Goal: Complete application form

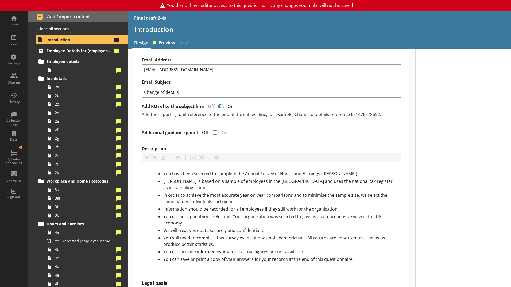
scroll to position [187, 0]
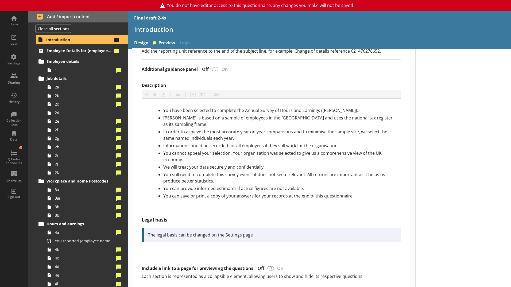
click at [163, 37] on div "Introduction" at bounding box center [320, 31] width 384 height 13
click at [166, 43] on link "Preview" at bounding box center [164, 44] width 27 height 12
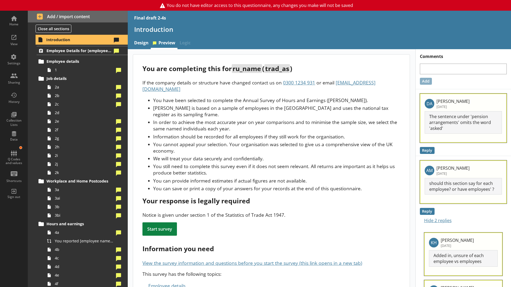
click at [81, 40] on span "Introduction" at bounding box center [79, 39] width 66 height 5
click at [143, 41] on link "Design" at bounding box center [141, 44] width 19 height 12
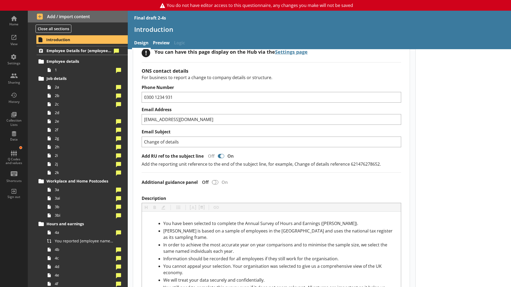
scroll to position [134, 0]
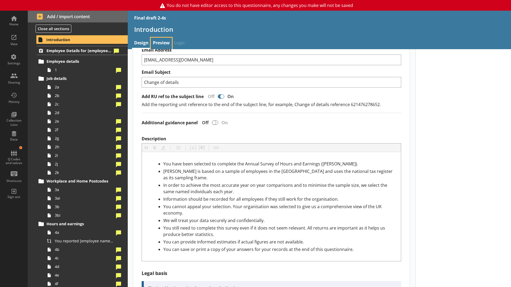
click at [166, 40] on link "Preview" at bounding box center [161, 44] width 21 height 12
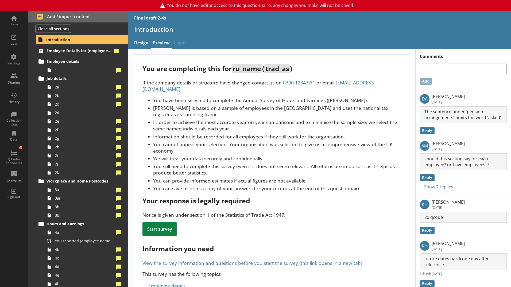
click at [225, 147] on li "You cannot appeal your selection. Your organisation was selected to give us a c…" at bounding box center [276, 147] width 247 height 13
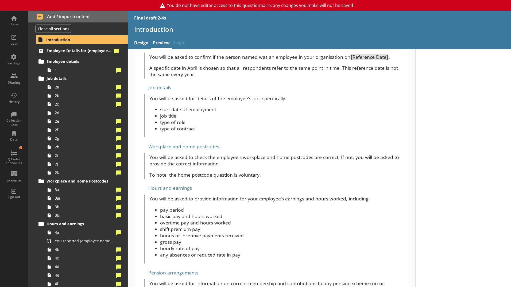
scroll to position [241, 0]
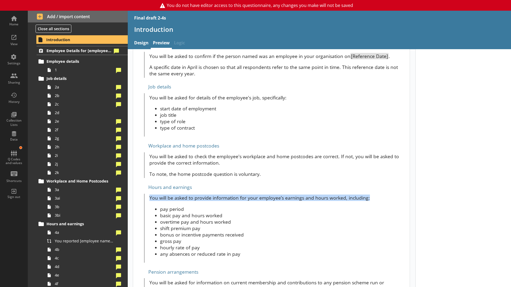
drag, startPoint x: 149, startPoint y: 191, endPoint x: 368, endPoint y: 191, distance: 218.3
click at [368, 195] on p "You will be asked to provide information for your employee’s earnings and hours…" at bounding box center [275, 198] width 251 height 6
copy p "You will be asked to provide information for your employee’s earnings and hours…"
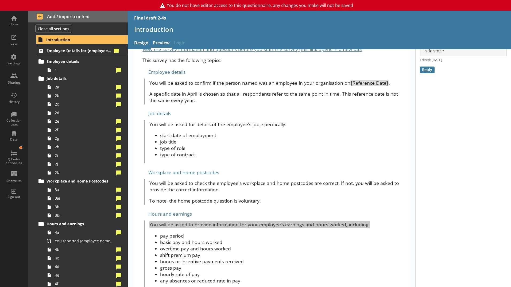
scroll to position [187, 0]
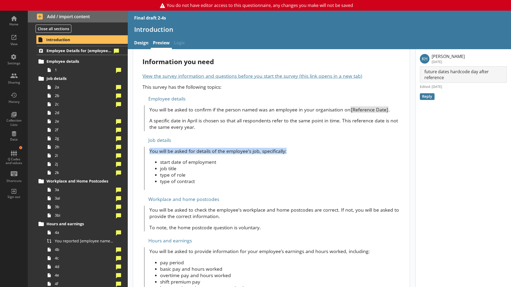
drag, startPoint x: 150, startPoint y: 144, endPoint x: 286, endPoint y: 148, distance: 136.5
click at [286, 148] on p "You will be asked for details of the employee's job, specifically:" at bounding box center [275, 151] width 251 height 6
copy p "You will be asked for details of the employee's job, specifically:"
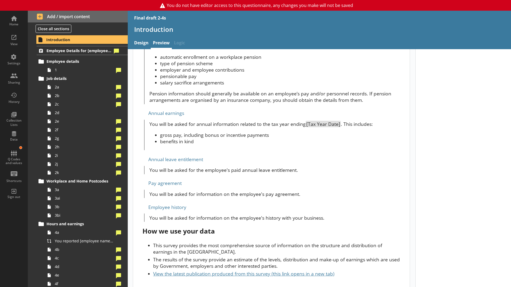
scroll to position [486, 0]
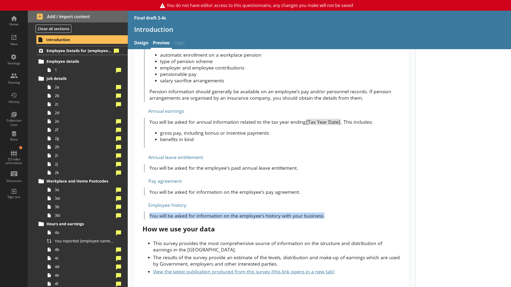
drag, startPoint x: 151, startPoint y: 211, endPoint x: 324, endPoint y: 209, distance: 173.6
click at [324, 213] on p "You will be asked for information on the employee's history with your business." at bounding box center [275, 216] width 251 height 6
copy p "You will be asked for information on the employee's history with your business."
click at [73, 48] on span "Employee Details for [employee_name]" at bounding box center [80, 50] width 66 height 5
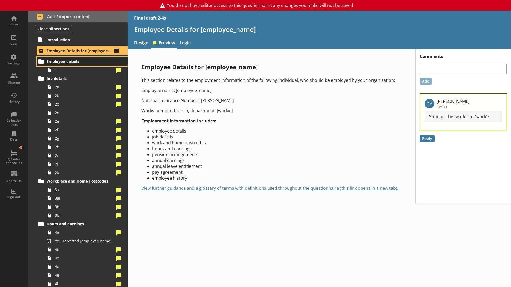
click at [72, 59] on span "Employee details" at bounding box center [80, 61] width 66 height 5
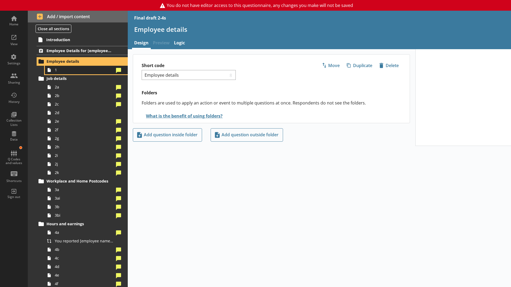
click at [76, 71] on span "1" at bounding box center [84, 69] width 59 height 5
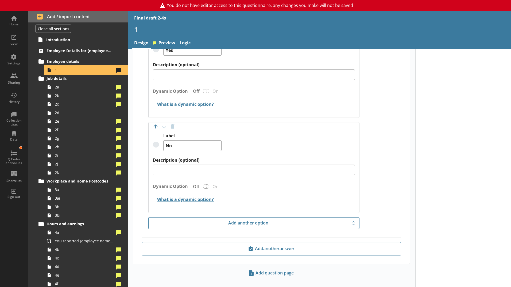
scroll to position [543, 0]
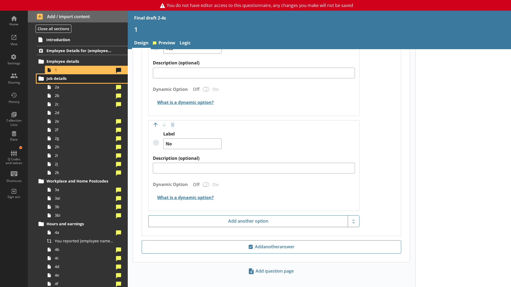
click at [68, 78] on span "Job details" at bounding box center [80, 78] width 66 height 5
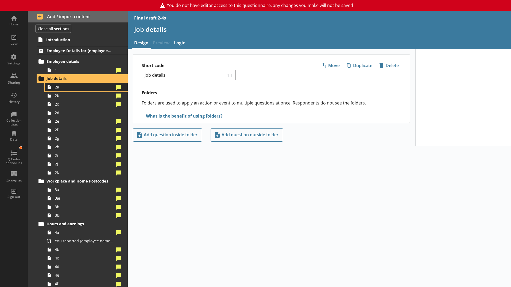
click at [81, 89] on span "2a" at bounding box center [84, 87] width 59 height 5
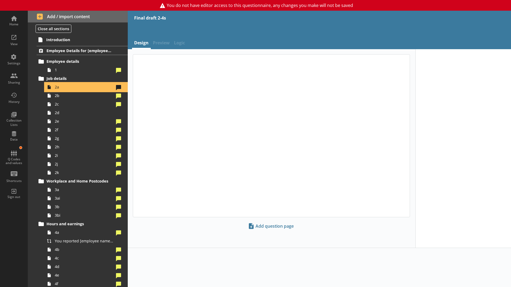
type textarea "x"
select select "mm/yyyy"
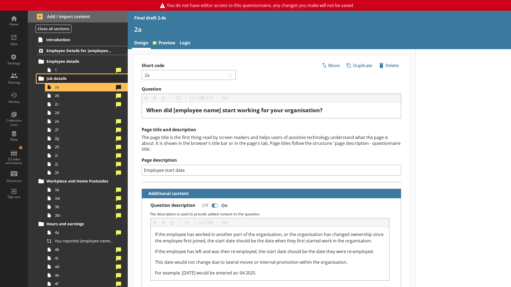
click at [62, 80] on span "Job details" at bounding box center [80, 78] width 66 height 5
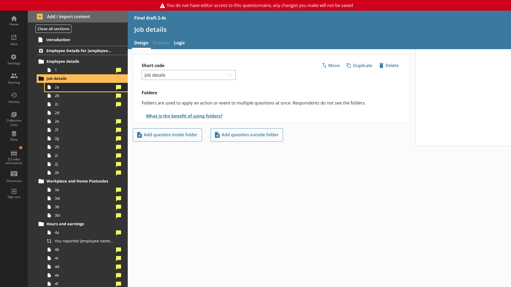
click at [64, 88] on span "2a" at bounding box center [84, 87] width 59 height 5
type textarea "x"
select select "mm/yyyy"
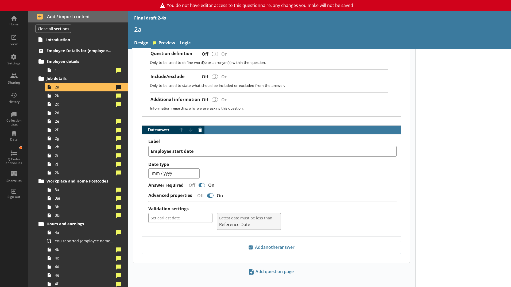
scroll to position [244, 0]
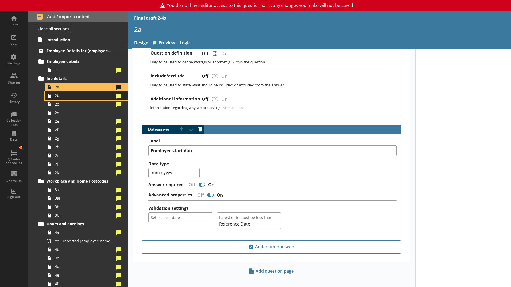
click at [78, 98] on link "2b" at bounding box center [86, 95] width 83 height 9
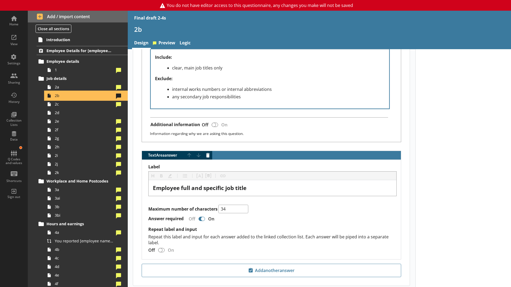
scroll to position [345, 0]
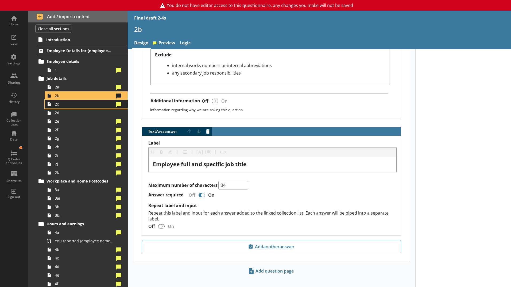
click at [88, 107] on link "2c" at bounding box center [86, 104] width 83 height 9
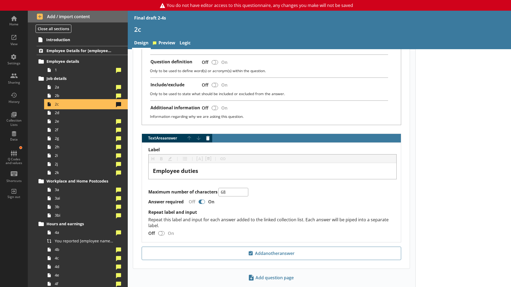
scroll to position [203, 0]
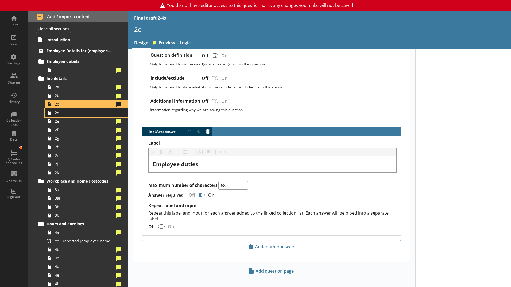
click at [85, 115] on span "2d" at bounding box center [84, 112] width 59 height 5
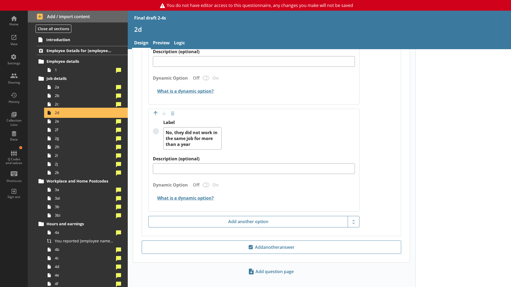
scroll to position [415, 0]
click at [81, 121] on span "2e" at bounding box center [84, 121] width 59 height 5
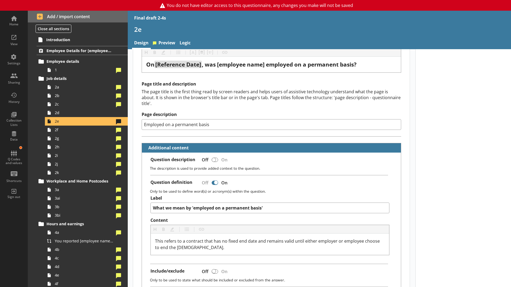
scroll to position [54, 0]
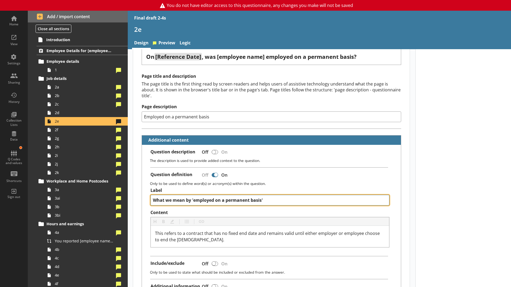
drag, startPoint x: 276, startPoint y: 195, endPoint x: 154, endPoint y: 192, distance: 122.0
click at [154, 195] on textarea "What we mean by 'employed on a permanent basis'" at bounding box center [270, 200] width 239 height 11
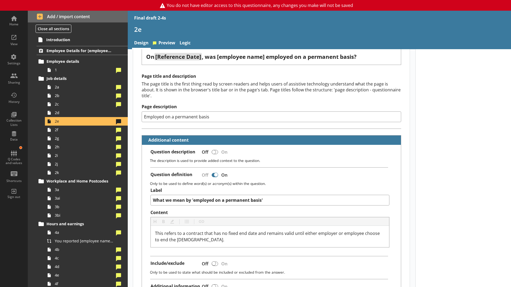
click at [296, 165] on div "Question description Off On The description is used to provide added context to…" at bounding box center [271, 224] width 259 height 159
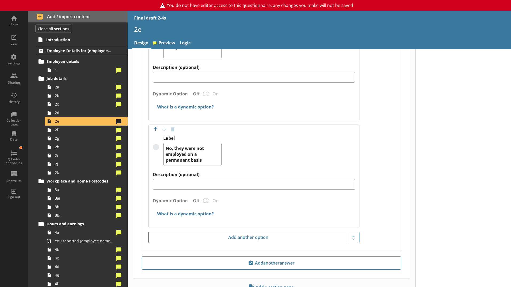
scroll to position [401, 0]
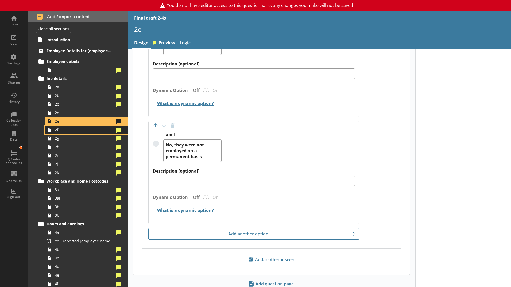
click at [72, 131] on span "2f" at bounding box center [84, 129] width 59 height 5
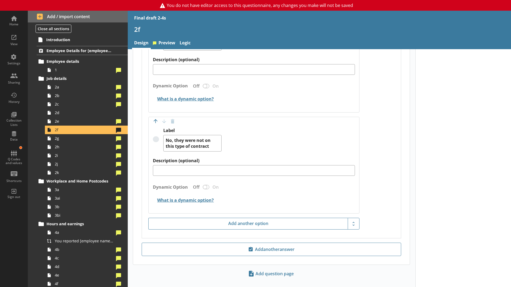
scroll to position [374, 0]
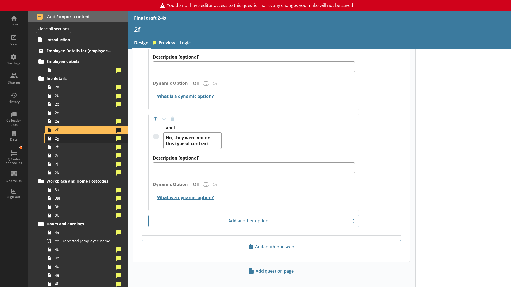
click at [58, 142] on link "2g" at bounding box center [86, 138] width 83 height 9
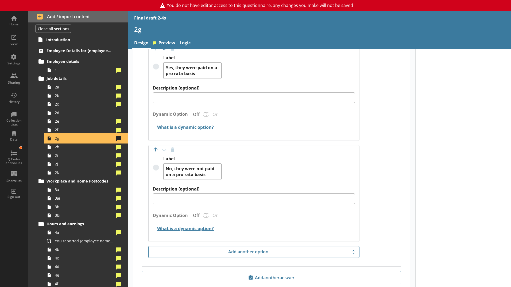
scroll to position [373, 0]
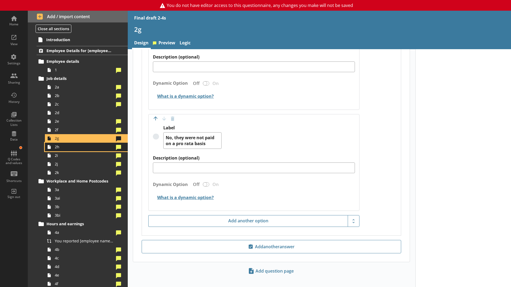
click at [78, 151] on link "2h" at bounding box center [86, 147] width 83 height 9
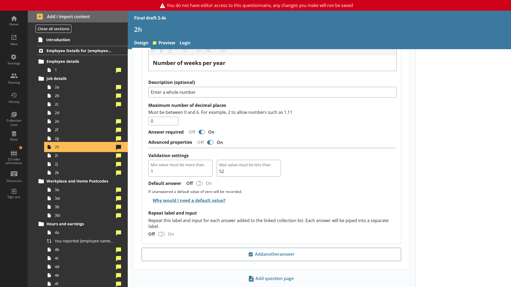
scroll to position [189, 0]
click at [100, 157] on span "2i" at bounding box center [84, 155] width 59 height 5
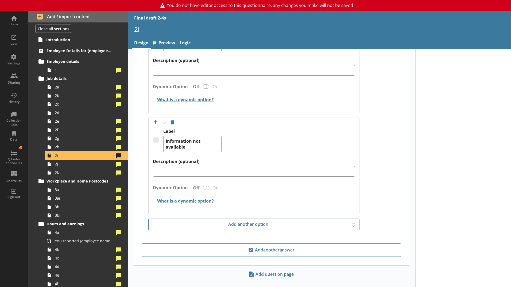
scroll to position [375, 0]
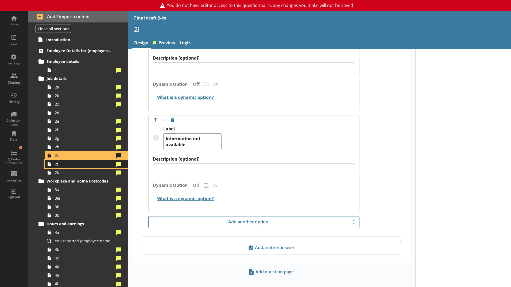
click at [90, 166] on span "2j" at bounding box center [84, 164] width 59 height 5
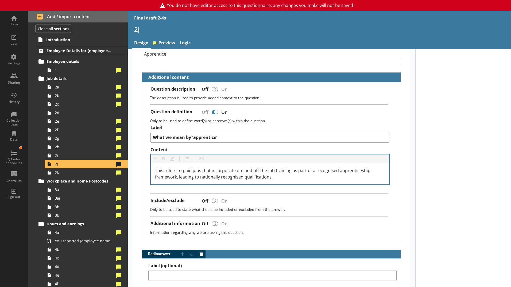
scroll to position [108, 0]
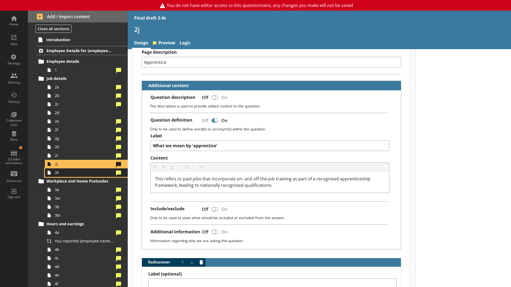
click at [79, 176] on link "2k" at bounding box center [86, 173] width 83 height 9
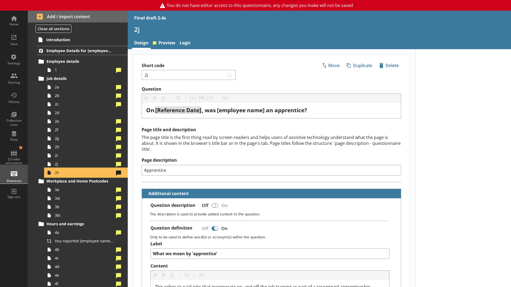
type textarea "x"
select select "mm/yyyy"
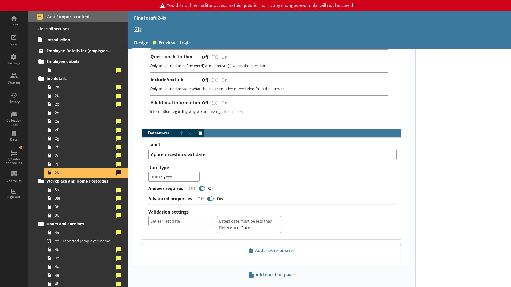
scroll to position [205, 0]
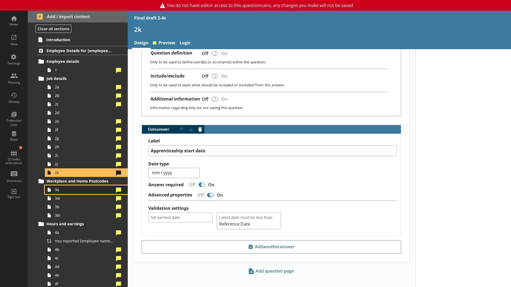
click at [70, 193] on link "3a" at bounding box center [86, 190] width 83 height 9
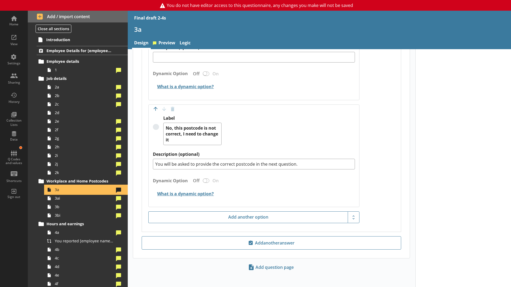
scroll to position [597, 0]
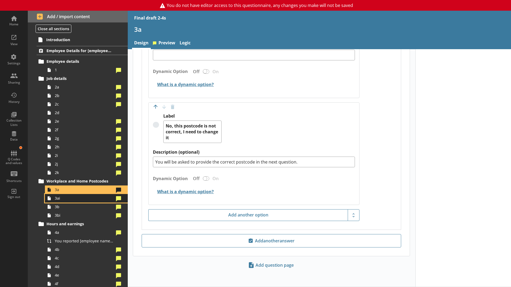
click at [62, 200] on span "3ai" at bounding box center [84, 198] width 59 height 5
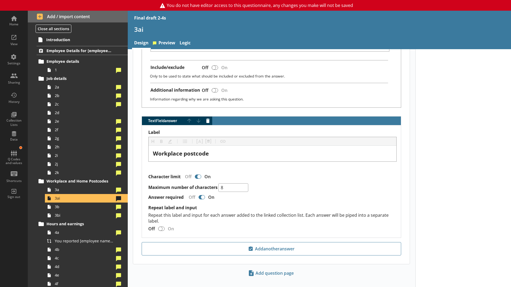
scroll to position [306, 0]
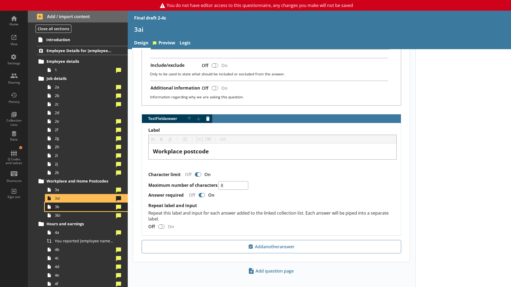
click at [75, 210] on link "3b" at bounding box center [86, 207] width 83 height 9
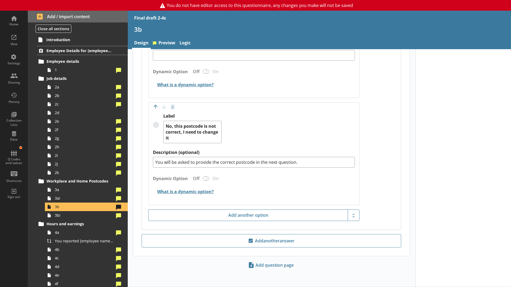
scroll to position [383, 0]
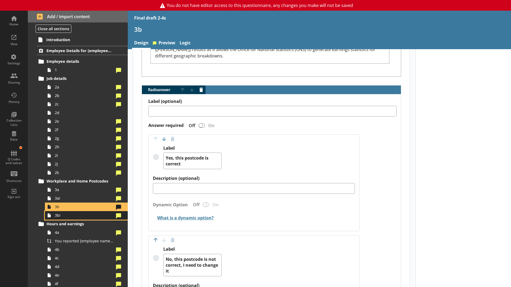
click at [80, 214] on span "3bi" at bounding box center [84, 215] width 59 height 5
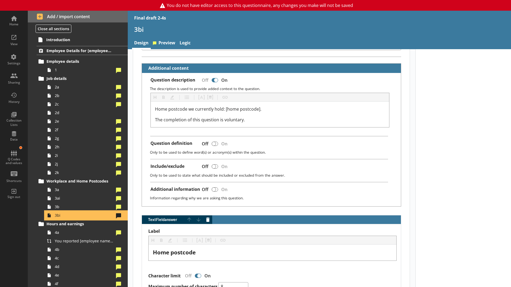
scroll to position [227, 0]
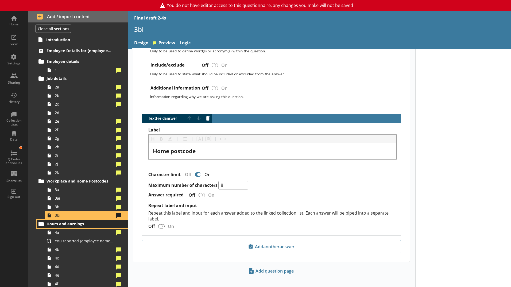
click at [82, 222] on span "Hours and earnings" at bounding box center [80, 223] width 66 height 5
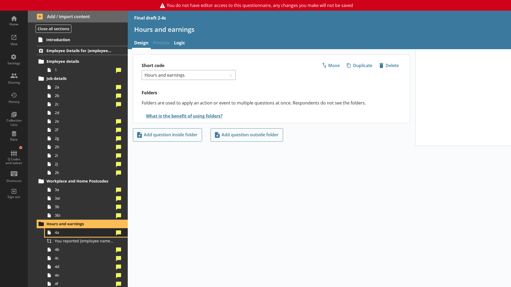
click at [82, 223] on link "4a" at bounding box center [86, 232] width 83 height 9
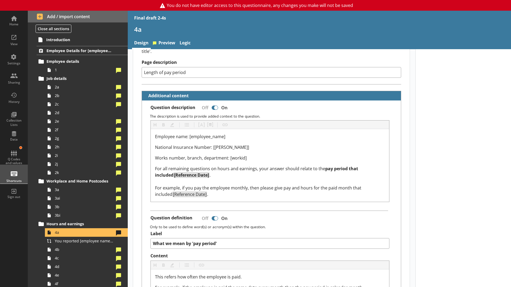
scroll to position [107, 0]
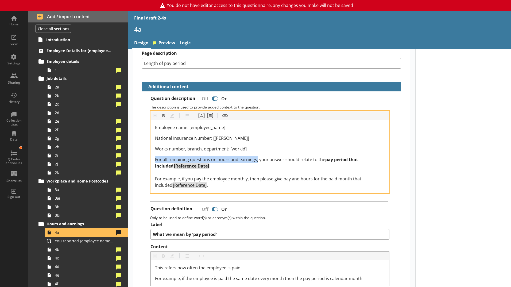
drag, startPoint x: 155, startPoint y: 154, endPoint x: 257, endPoint y: 155, distance: 101.4
click at [257, 157] on span "For all remaining questions on hours and earnings, your answer should relate to…" at bounding box center [240, 160] width 170 height 6
copy span "For all remaining questions on hours and earnings,"
click at [270, 175] on span ". For example, if you pay the employee monthly, then please give pay and hours …" at bounding box center [259, 175] width 208 height 25
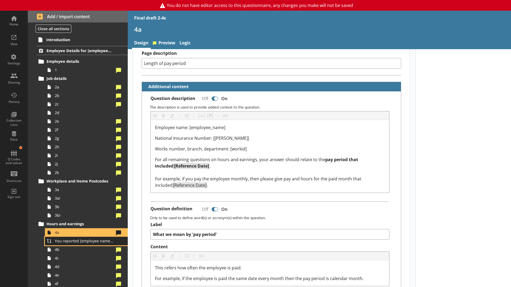
click at [81, 223] on span "You reported [employee name]'s pay period that included [Reference Date] to be …" at bounding box center [84, 241] width 59 height 5
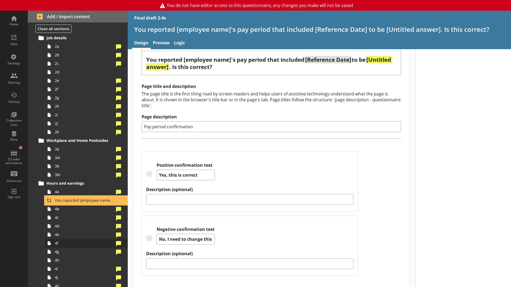
scroll to position [54, 0]
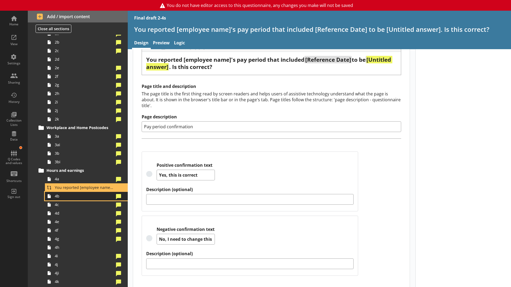
click at [81, 198] on span "4b" at bounding box center [84, 196] width 59 height 5
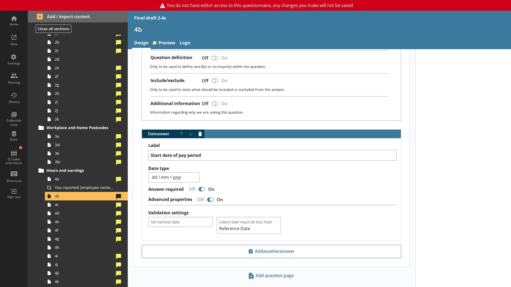
scroll to position [212, 0]
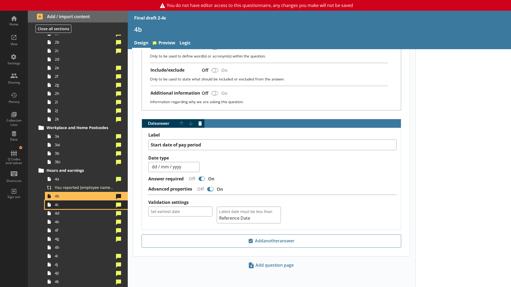
click at [71, 208] on link "4c" at bounding box center [86, 205] width 83 height 9
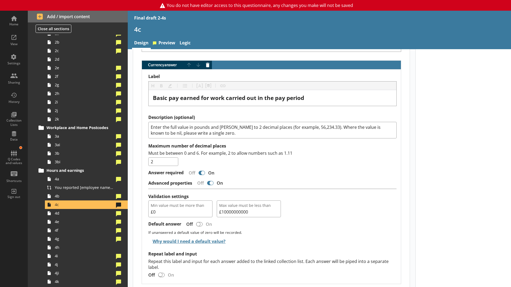
scroll to position [401, 0]
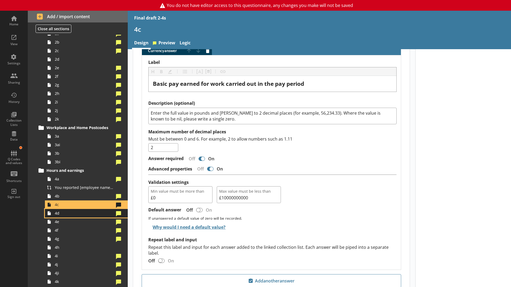
click at [66, 214] on span "4d" at bounding box center [84, 213] width 59 height 5
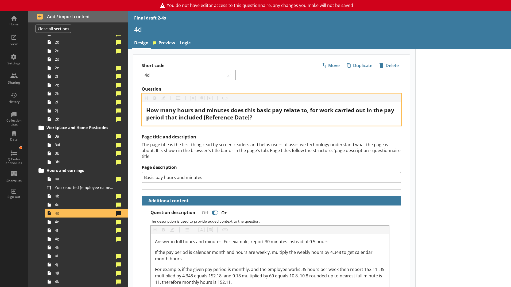
click at [242, 116] on span "How many hours and minutes does this basic pay relate to, for work carried out …" at bounding box center [271, 113] width 250 height 15
click at [227, 118] on span "How many hours and minutes does this basic pay relate to, for work carried out …" at bounding box center [271, 113] width 250 height 15
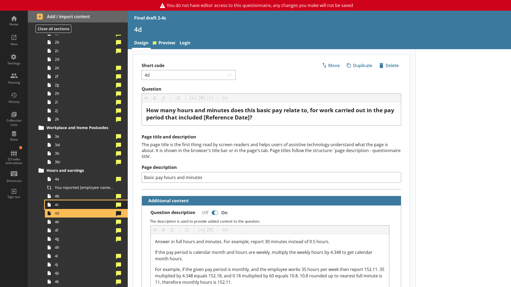
click at [86, 205] on span "4c" at bounding box center [84, 204] width 59 height 5
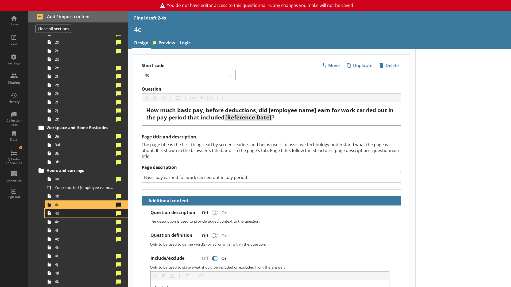
click at [82, 215] on span "4d" at bounding box center [84, 213] width 59 height 5
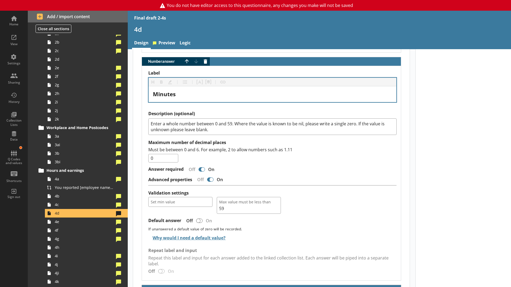
scroll to position [642, 0]
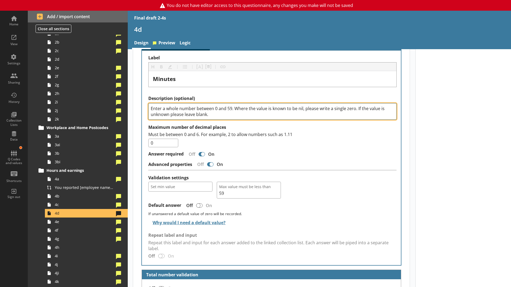
drag, startPoint x: 286, startPoint y: 112, endPoint x: 357, endPoint y: 102, distance: 72.3
click at [357, 103] on textarea "Enter a whole number between 0 and 59. Where the value is known to be nil, plea…" at bounding box center [272, 111] width 249 height 17
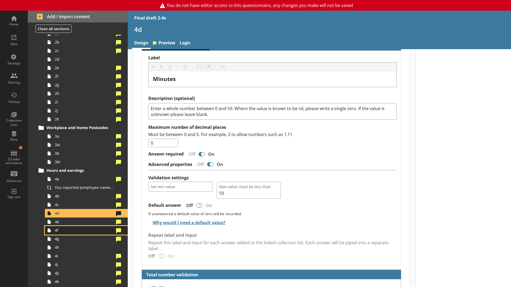
click at [69, 223] on link "4f" at bounding box center [86, 230] width 83 height 9
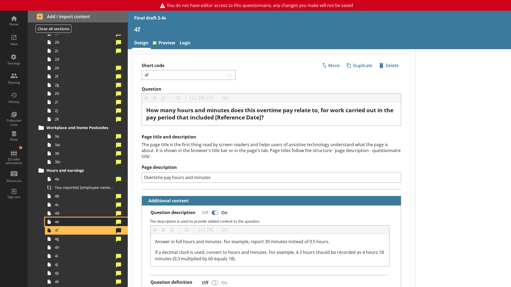
click at [70, 222] on span "4e" at bounding box center [84, 221] width 59 height 5
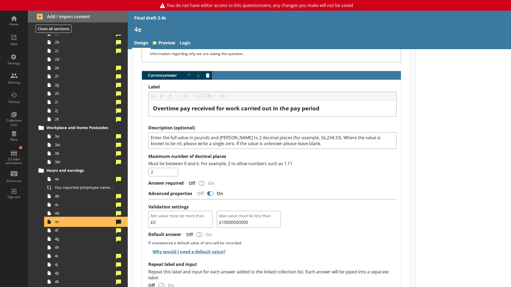
scroll to position [294, 0]
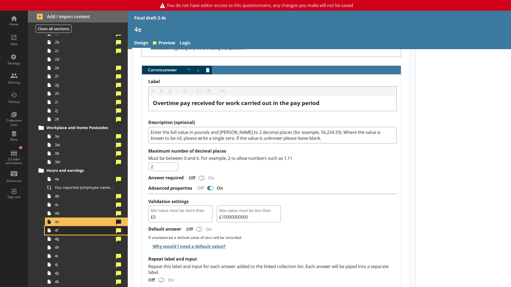
click at [59, 223] on span "4f" at bounding box center [84, 230] width 59 height 5
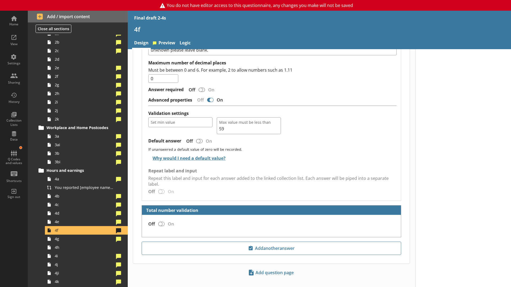
scroll to position [681, 0]
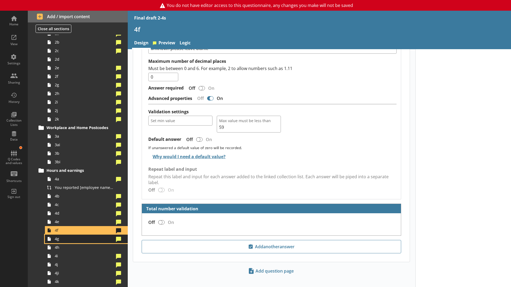
click at [70, 223] on span "4g" at bounding box center [84, 238] width 59 height 5
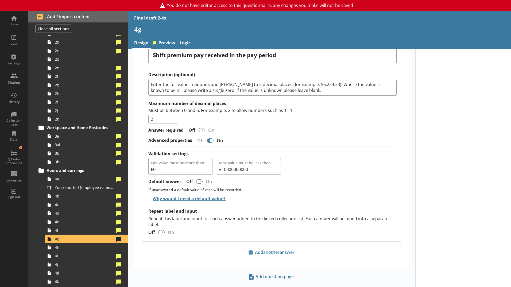
scroll to position [434, 0]
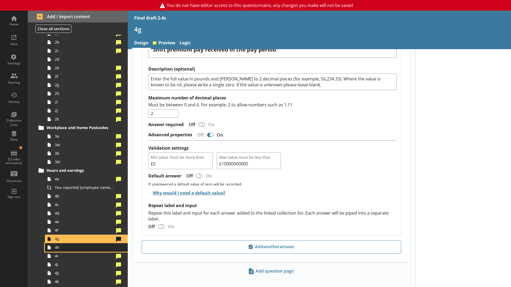
click at [69, 223] on span "4h" at bounding box center [84, 247] width 59 height 5
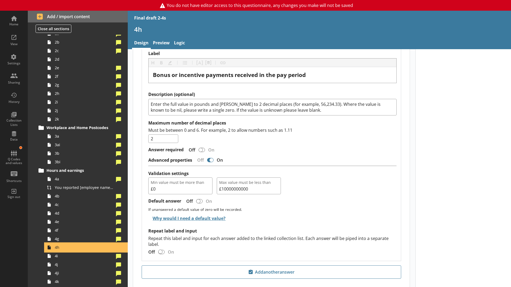
scroll to position [369, 0]
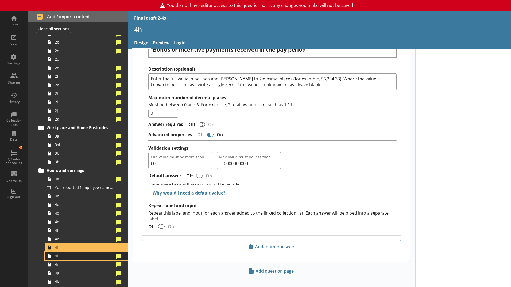
click at [91, 223] on span "4i" at bounding box center [84, 256] width 59 height 5
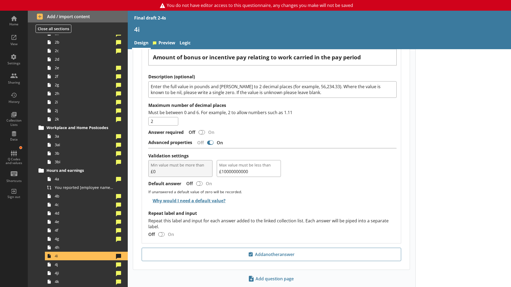
scroll to position [361, 0]
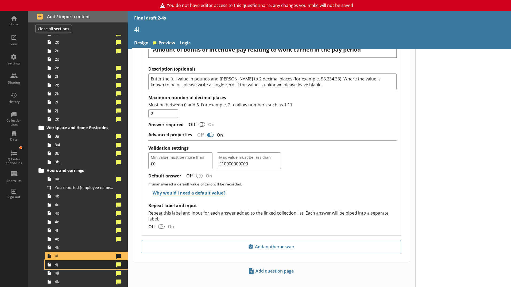
click at [78, 223] on span "4j" at bounding box center [84, 264] width 59 height 5
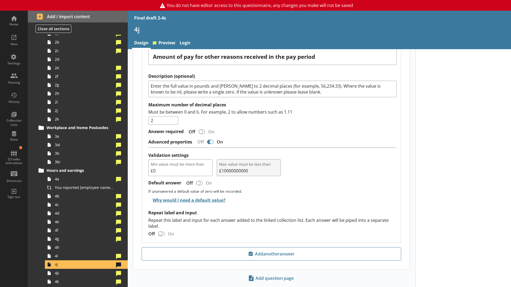
scroll to position [413, 0]
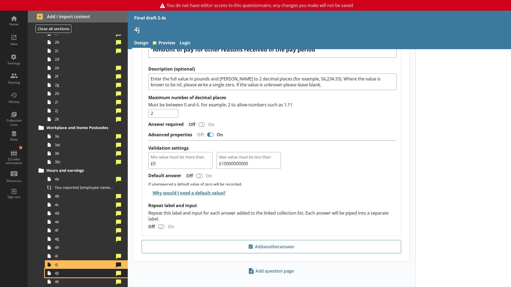
click at [74, 223] on span "4ji" at bounding box center [84, 273] width 59 height 5
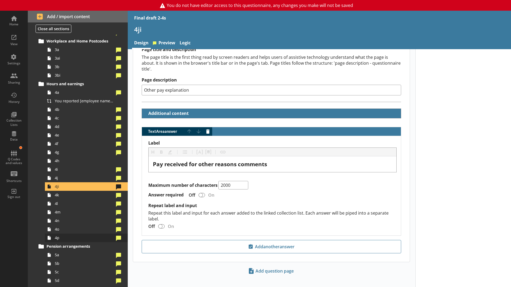
scroll to position [161, 0]
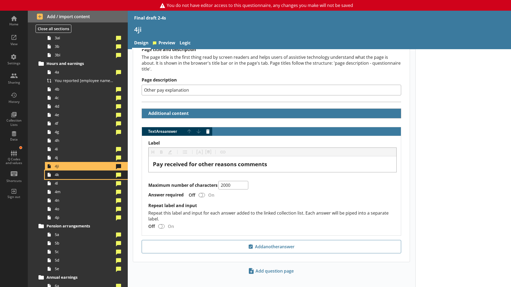
click at [70, 178] on link "4k" at bounding box center [86, 175] width 83 height 9
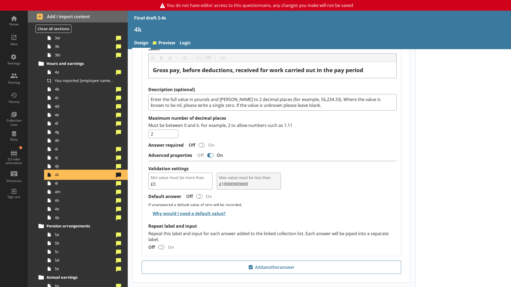
scroll to position [412, 0]
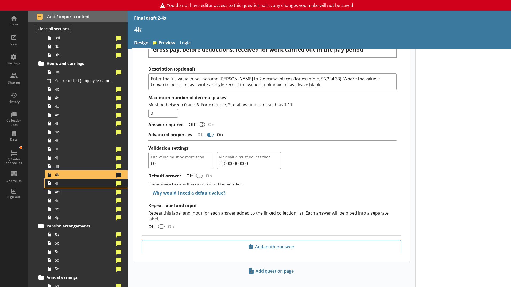
click at [84, 185] on span "4l" at bounding box center [84, 183] width 59 height 5
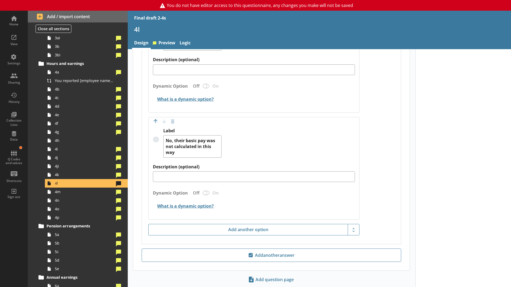
scroll to position [262, 0]
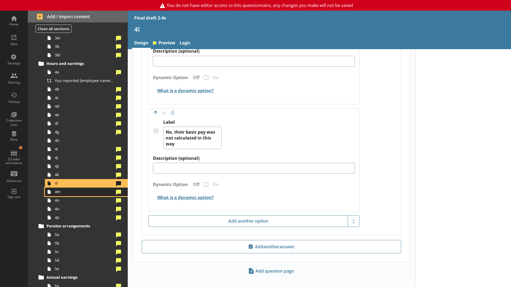
click at [71, 192] on span "4m" at bounding box center [84, 191] width 59 height 5
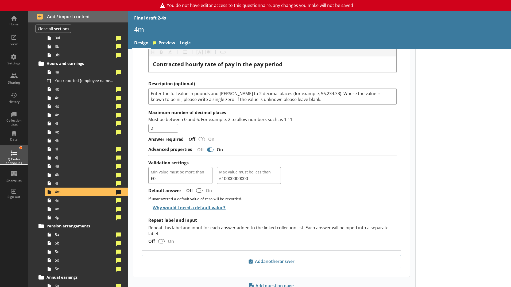
scroll to position [202, 0]
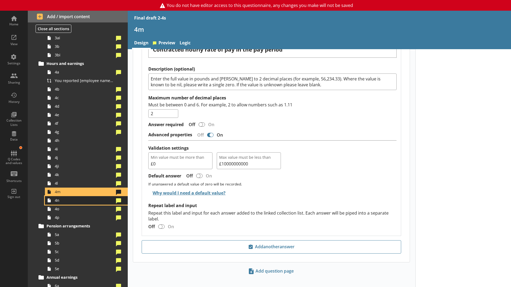
click at [89, 202] on span "4n" at bounding box center [84, 200] width 59 height 5
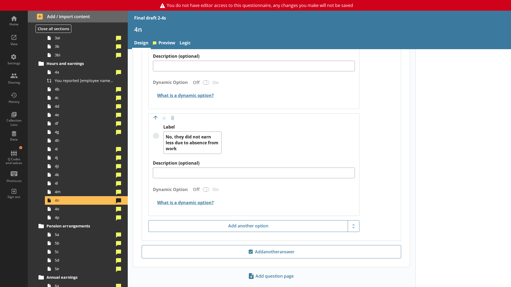
scroll to position [422, 0]
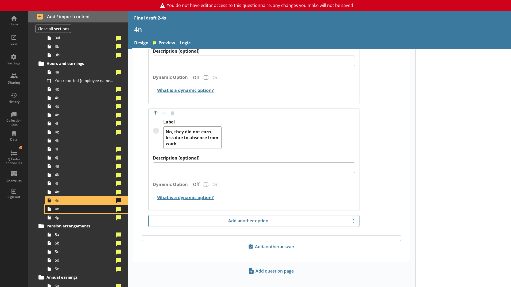
click at [87, 210] on span "4o" at bounding box center [84, 209] width 59 height 5
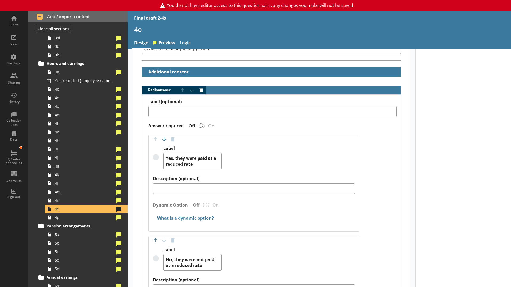
scroll to position [134, 0]
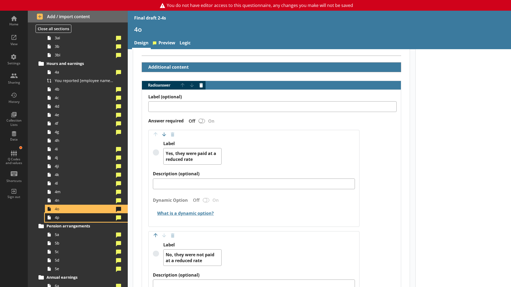
click at [71, 221] on link "4p" at bounding box center [86, 217] width 83 height 9
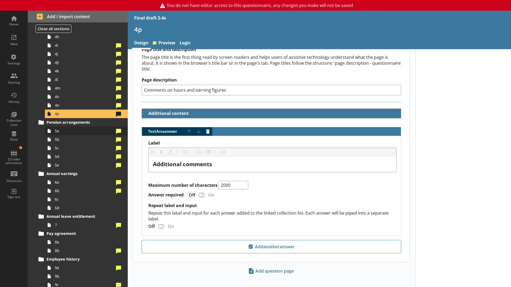
scroll to position [321, 0]
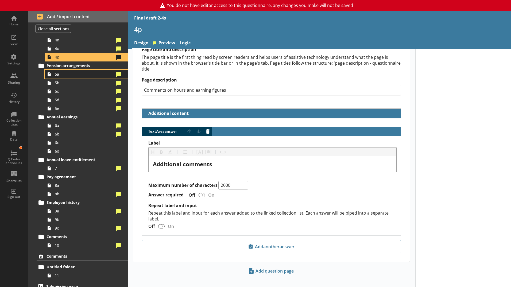
click at [66, 77] on link "5a" at bounding box center [86, 74] width 83 height 9
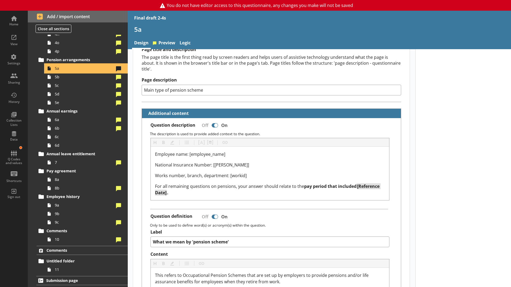
scroll to position [107, 0]
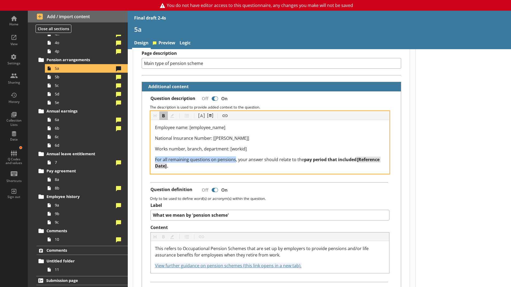
drag, startPoint x: 155, startPoint y: 153, endPoint x: 234, endPoint y: 154, distance: 78.9
click at [234, 157] on span "For all remaining questions on pensions, your answer should relate to the" at bounding box center [229, 160] width 149 height 6
copy span "For all remaining questions on pensions"
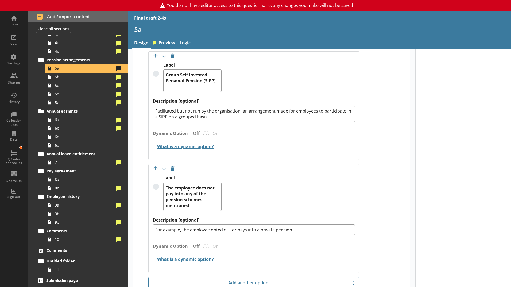
scroll to position [1043, 0]
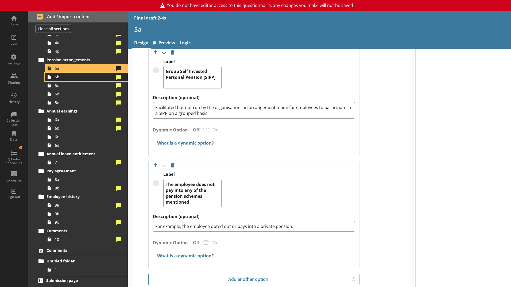
click at [72, 80] on link "5b" at bounding box center [86, 77] width 83 height 9
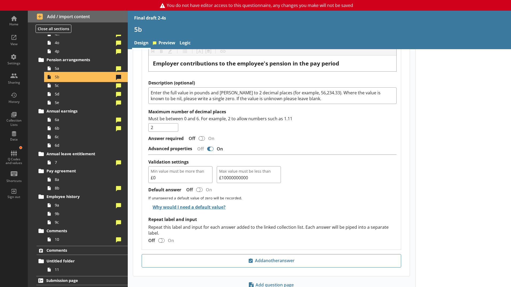
scroll to position [484, 0]
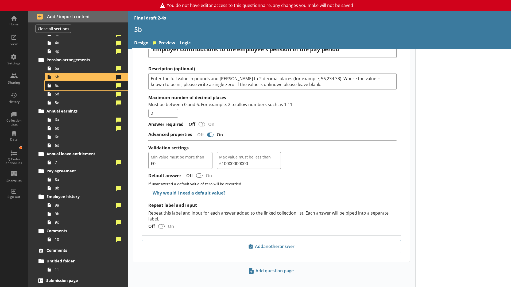
click at [74, 88] on link "5c" at bounding box center [86, 85] width 83 height 9
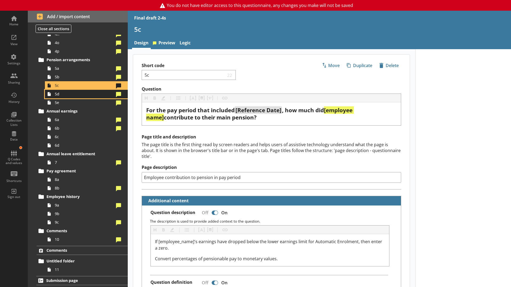
click at [79, 96] on span "5d" at bounding box center [84, 93] width 59 height 5
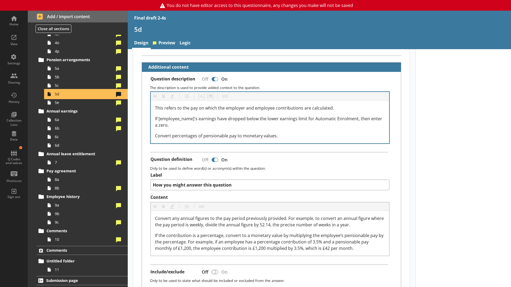
scroll to position [161, 0]
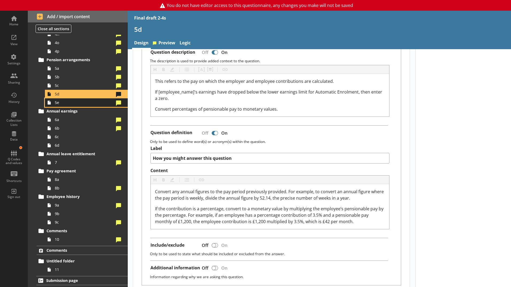
click at [79, 102] on span "5e" at bounding box center [84, 102] width 59 height 5
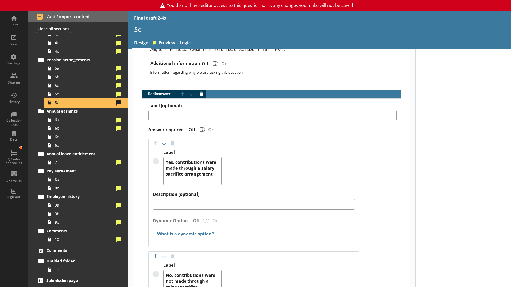
scroll to position [455, 0]
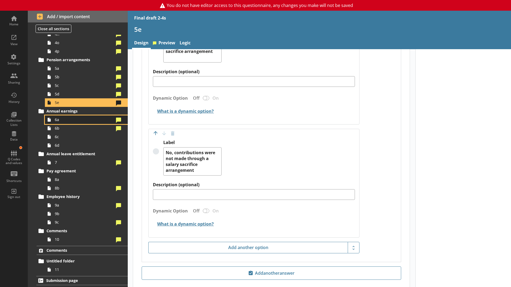
click at [87, 123] on link "6a" at bounding box center [86, 120] width 83 height 9
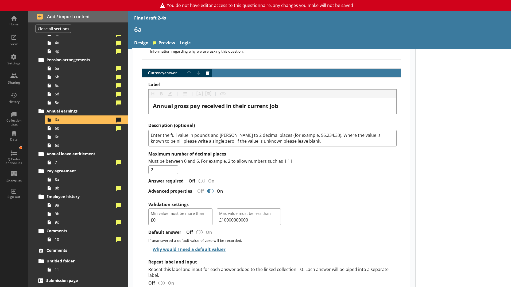
scroll to position [401, 0]
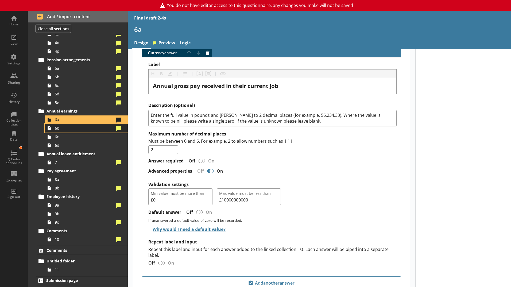
click at [63, 130] on span "6b" at bounding box center [84, 128] width 59 height 5
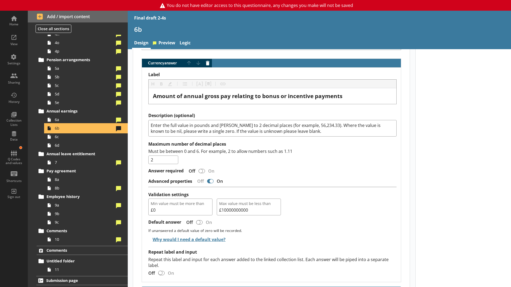
scroll to position [369, 0]
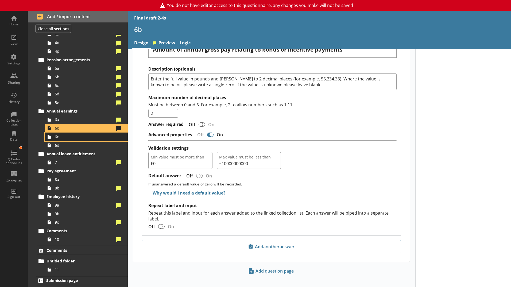
click at [78, 137] on span "6c" at bounding box center [84, 136] width 59 height 5
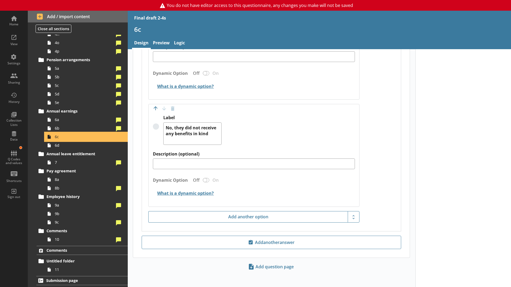
scroll to position [440, 0]
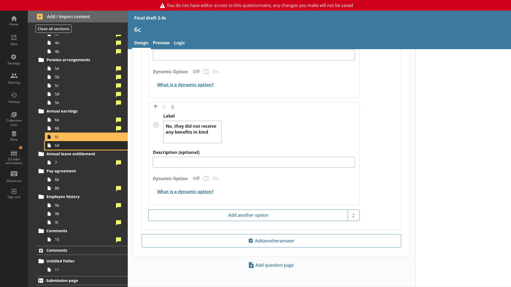
click at [69, 145] on span "6d" at bounding box center [84, 145] width 59 height 5
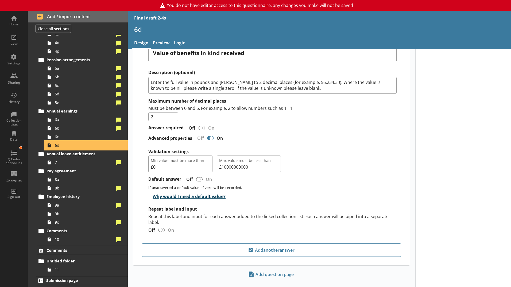
scroll to position [325, 0]
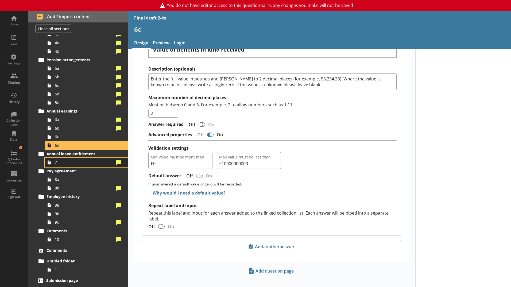
click at [89, 163] on span "7" at bounding box center [84, 162] width 59 height 5
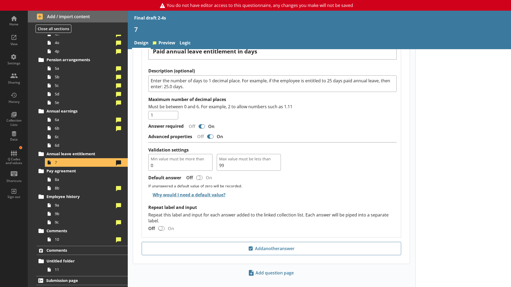
scroll to position [380, 0]
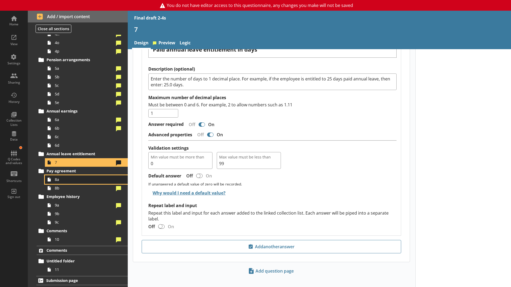
click at [60, 181] on span "8a" at bounding box center [84, 179] width 59 height 5
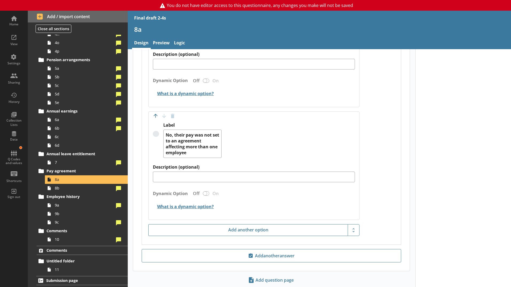
scroll to position [428, 0]
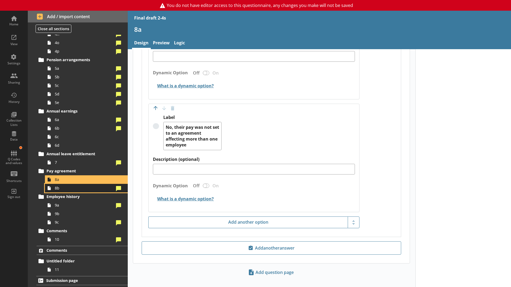
click at [81, 188] on span "8b" at bounding box center [84, 188] width 59 height 5
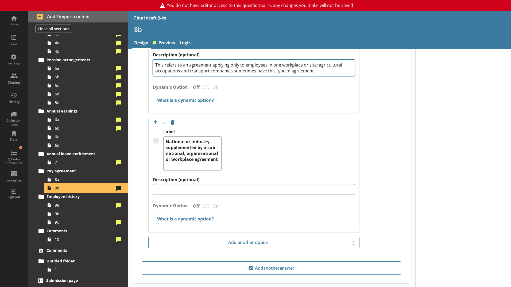
scroll to position [584, 0]
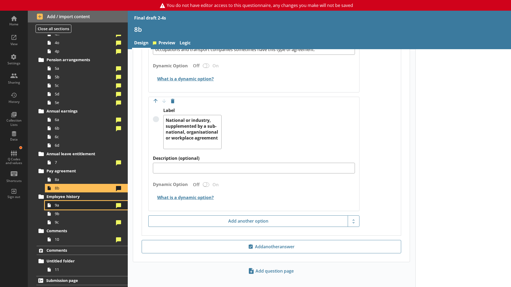
click at [70, 204] on span "9a" at bounding box center [84, 205] width 59 height 5
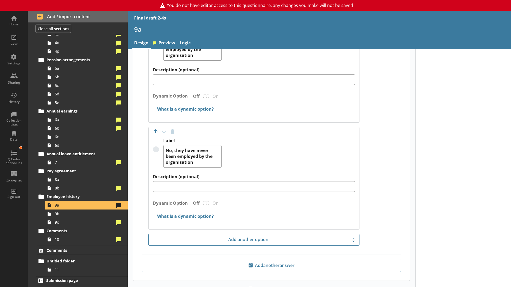
scroll to position [400, 0]
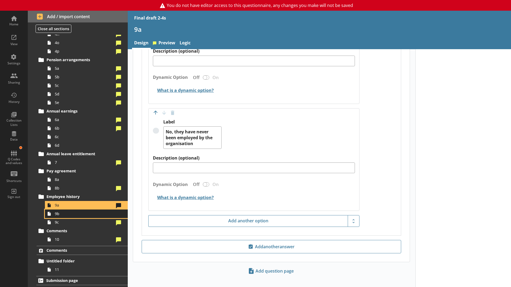
click at [90, 215] on span "9b" at bounding box center [84, 213] width 59 height 5
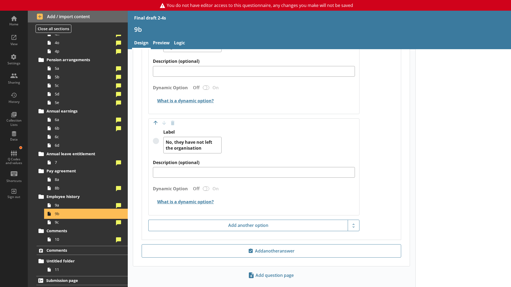
scroll to position [241, 0]
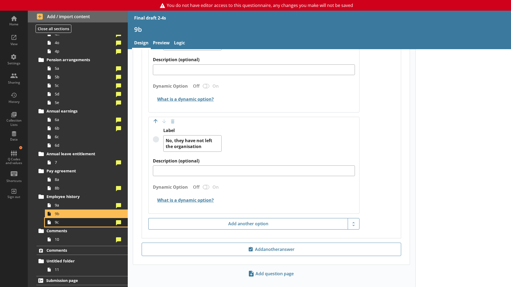
click at [92, 223] on span "9c" at bounding box center [84, 222] width 59 height 5
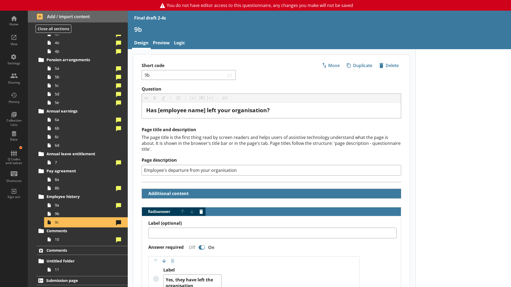
type textarea "x"
select select "mm/yyyy"
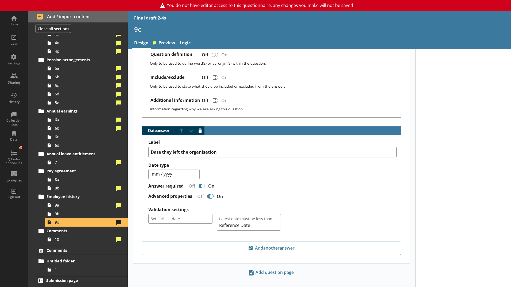
scroll to position [205, 0]
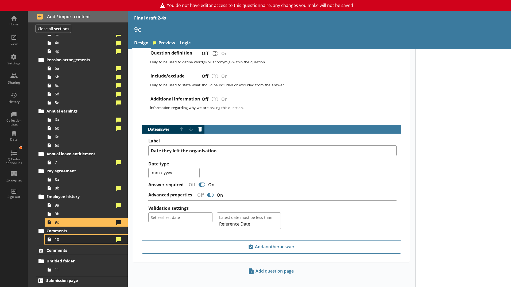
click at [68, 223] on span "10" at bounding box center [84, 239] width 59 height 5
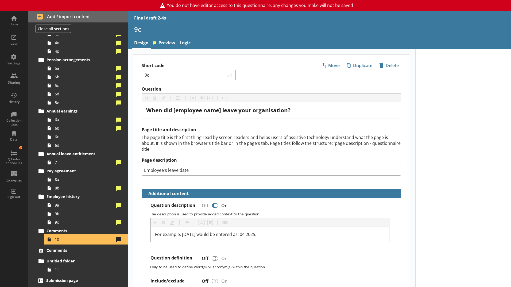
type textarea "x"
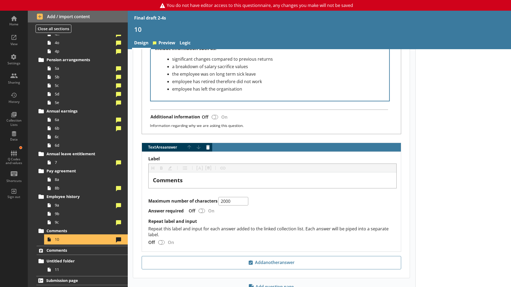
scroll to position [292, 0]
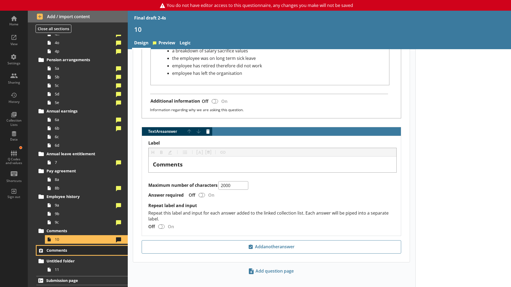
click at [66, 223] on span "Comments" at bounding box center [80, 250] width 66 height 5
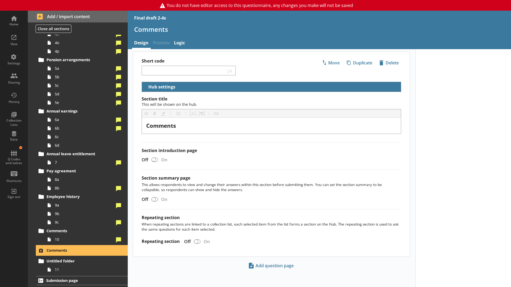
scroll to position [3, 0]
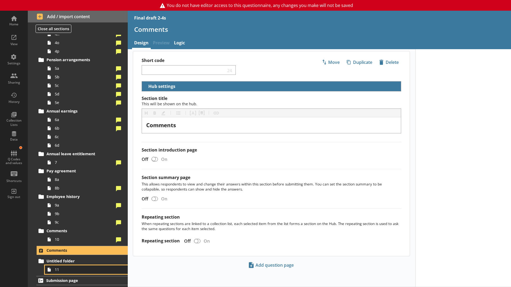
click at [61, 223] on span "11" at bounding box center [84, 269] width 59 height 5
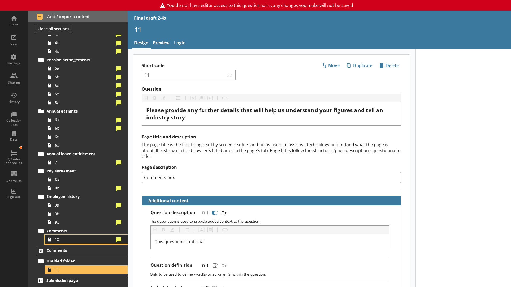
click at [72, 223] on link "10" at bounding box center [86, 239] width 83 height 9
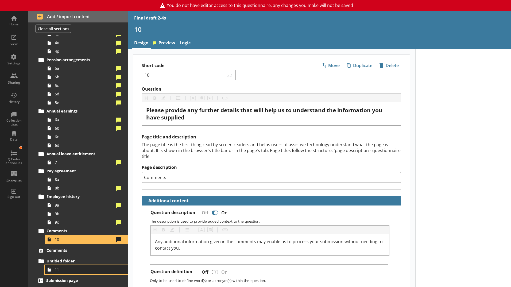
click at [72, 223] on span "11" at bounding box center [84, 269] width 59 height 5
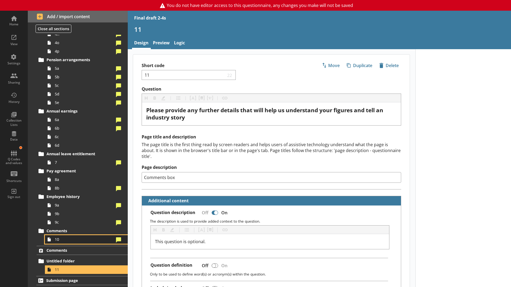
click at [60, 223] on link "10" at bounding box center [86, 239] width 83 height 9
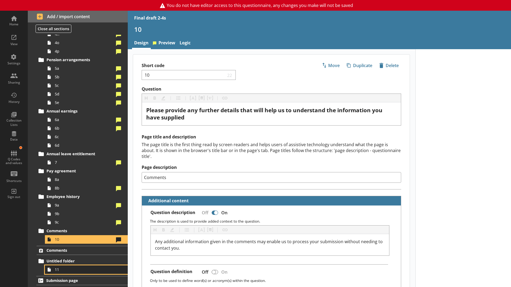
click at [64, 223] on span "11" at bounding box center [84, 269] width 59 height 5
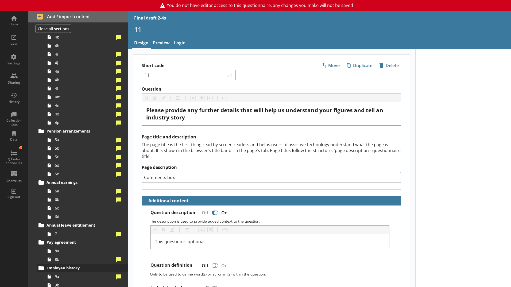
scroll to position [327, 0]
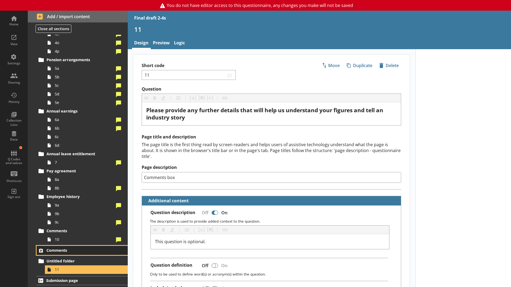
click at [62, 223] on span "Comments" at bounding box center [80, 250] width 66 height 5
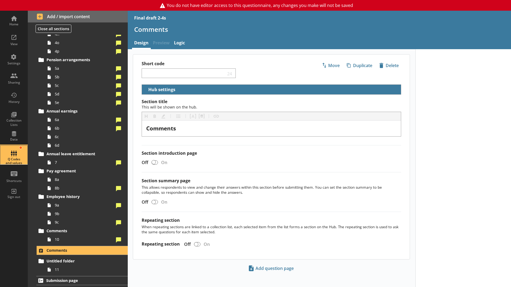
click at [15, 159] on div "Q Codes and values" at bounding box center [14, 162] width 19 height 8
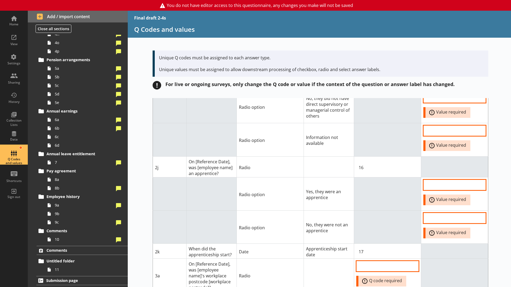
scroll to position [589, 0]
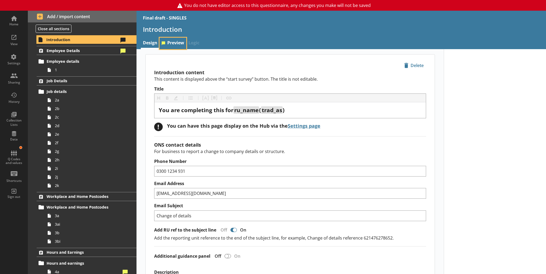
click at [174, 41] on link "Preview" at bounding box center [172, 44] width 27 height 12
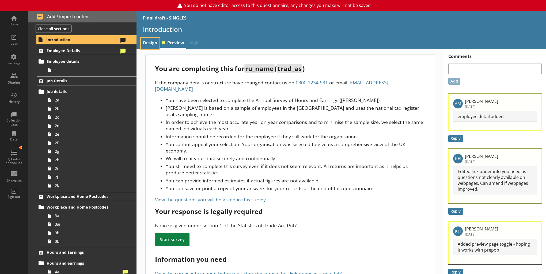
click at [146, 43] on link "Design" at bounding box center [150, 44] width 19 height 12
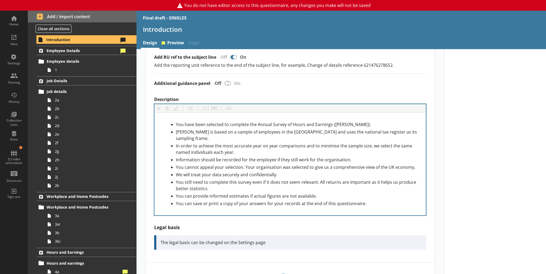
scroll to position [187, 0]
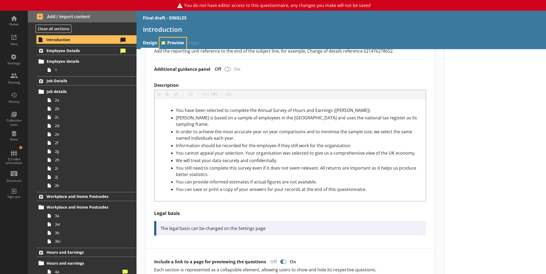
click at [171, 44] on link "Preview" at bounding box center [172, 44] width 27 height 12
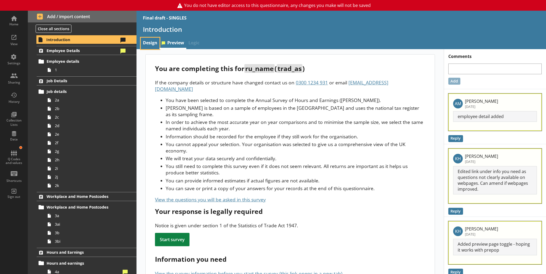
click at [153, 40] on link "Design" at bounding box center [150, 44] width 19 height 12
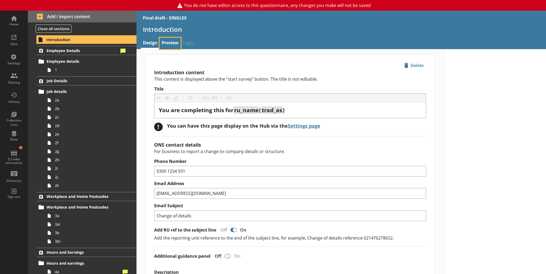
click at [167, 44] on link "Preview" at bounding box center [169, 44] width 21 height 12
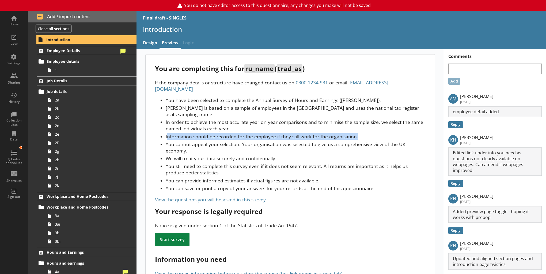
drag, startPoint x: 165, startPoint y: 131, endPoint x: 357, endPoint y: 128, distance: 192.1
click at [357, 133] on li "Information should be recorded for the employee if they still work for the orga…" at bounding box center [295, 136] width 259 height 6
copy li "nformation should be recorded for the employee if they still work for the organ…"
click at [334, 155] on li "We will treat your data securely and confidentially." at bounding box center [295, 158] width 259 height 6
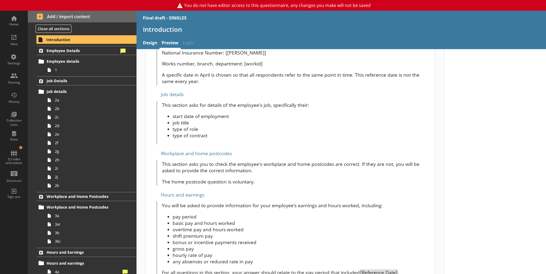
scroll to position [294, 0]
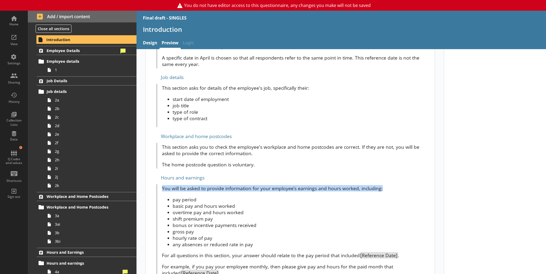
drag, startPoint x: 161, startPoint y: 182, endPoint x: 378, endPoint y: 184, distance: 217.8
click at [378, 185] on p "You will be asked to provide information for your employee’s earnings and hours…" at bounding box center [293, 188] width 263 height 6
copy p "You will be asked to provide information for your employee’s earnings and hours…"
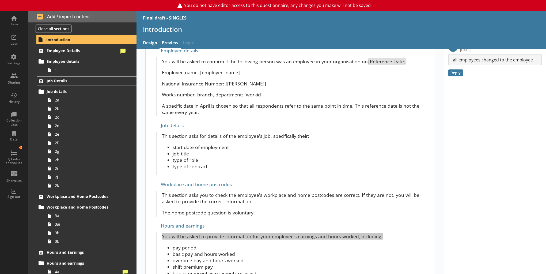
scroll to position [241, 0]
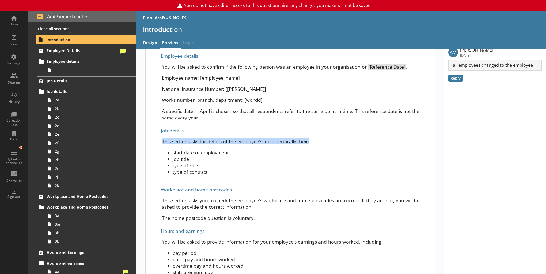
drag, startPoint x: 160, startPoint y: 134, endPoint x: 308, endPoint y: 134, distance: 148.2
click at [308, 137] on div "This section asks for details of the employee's job, specifically their: start …" at bounding box center [290, 158] width 268 height 43
copy p "This section asks for details of the employee's job, specifically their:"
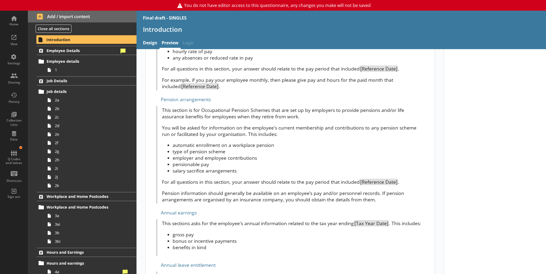
scroll to position [482, 0]
click at [319, 190] on p "Pension information should generally be available on an employee’s pay and/or p…" at bounding box center [293, 196] width 263 height 13
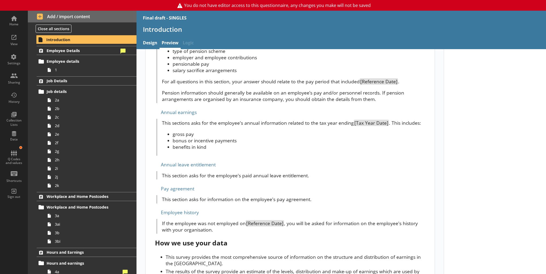
scroll to position [609, 0]
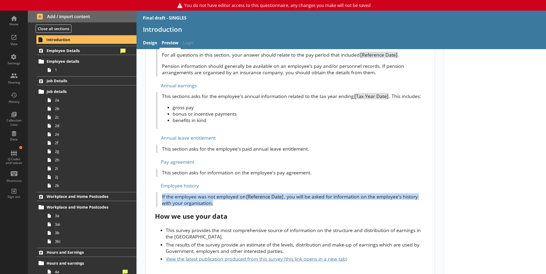
drag, startPoint x: 161, startPoint y: 190, endPoint x: 213, endPoint y: 200, distance: 53.8
click at [213, 200] on div "If the employee was not employed on [Reference Date] , you will be asked for in…" at bounding box center [290, 200] width 268 height 15
copy p "If the employee was not employed on [Reference Date] , you will be asked for in…"
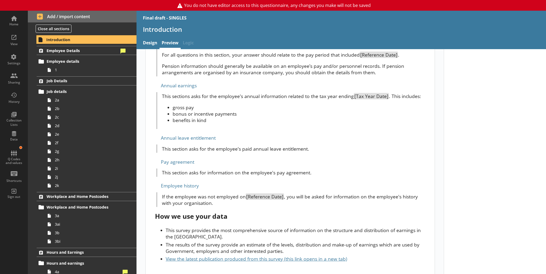
click at [254, 212] on div "How we use your data" at bounding box center [290, 216] width 270 height 9
click at [85, 49] on span "Employee Details" at bounding box center [83, 50] width 72 height 5
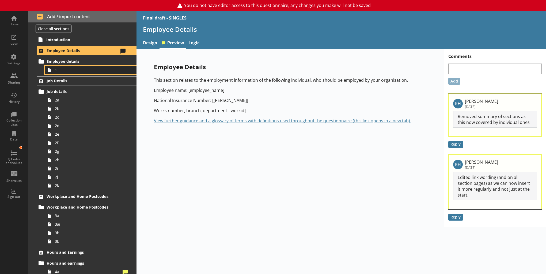
click at [72, 71] on span "1" at bounding box center [88, 69] width 66 height 5
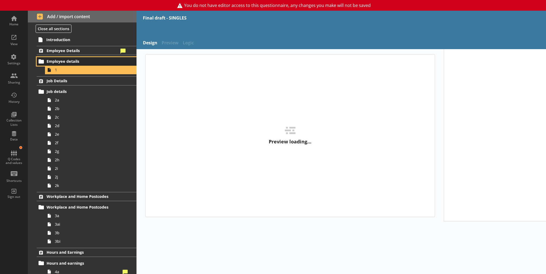
click at [76, 63] on span "Employee details" at bounding box center [83, 61] width 72 height 5
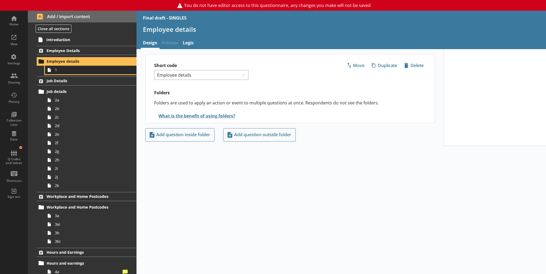
click at [94, 72] on span "1" at bounding box center [88, 69] width 66 height 5
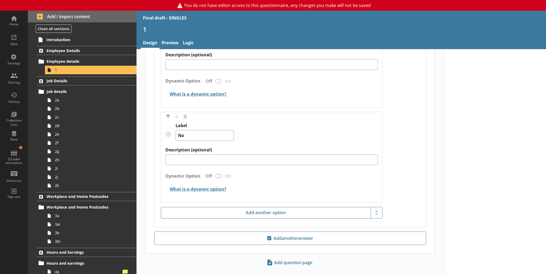
scroll to position [546, 0]
click at [191, 41] on link "Logic" at bounding box center [188, 44] width 15 height 12
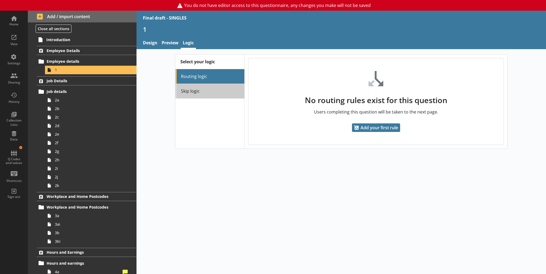
click at [203, 93] on link "Skip logic" at bounding box center [209, 91] width 69 height 15
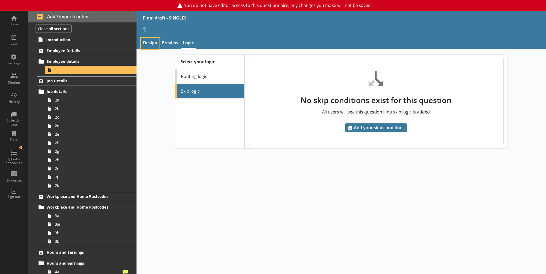
click at [154, 44] on link "Design" at bounding box center [150, 44] width 19 height 12
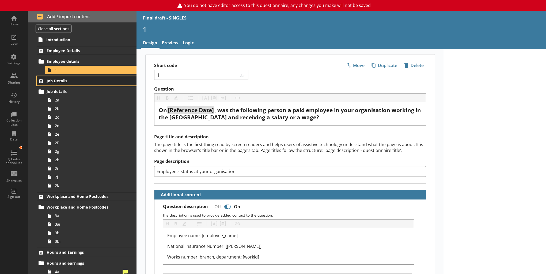
click at [69, 79] on span "Job Details" at bounding box center [83, 80] width 72 height 5
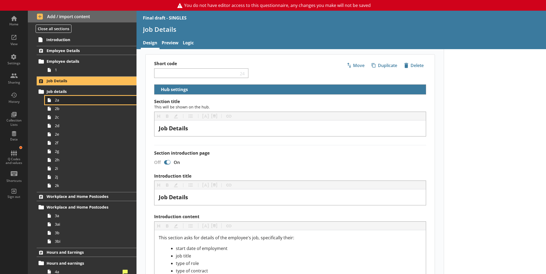
click at [74, 102] on span "2a" at bounding box center [88, 100] width 66 height 5
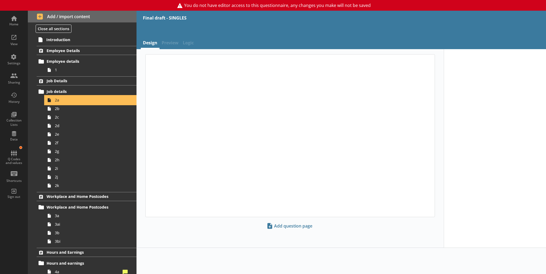
type textarea "x"
select select "mm/yyyy"
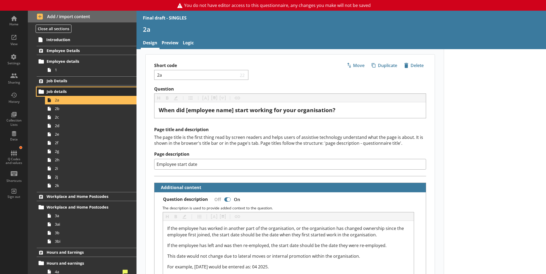
click at [70, 91] on span "Job details" at bounding box center [83, 91] width 72 height 5
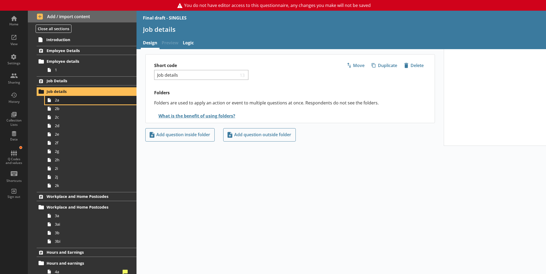
click at [64, 103] on link "2a" at bounding box center [90, 100] width 91 height 9
type textarea "x"
select select "mm/yyyy"
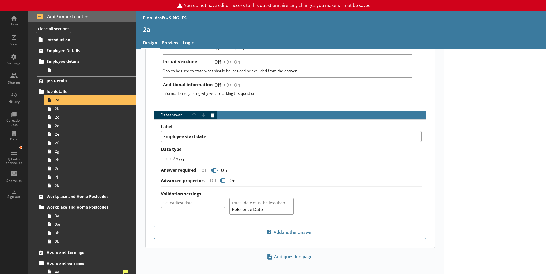
scroll to position [254, 0]
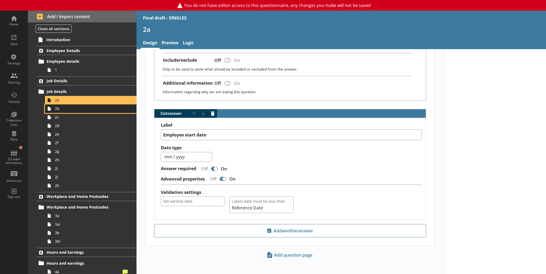
click at [89, 111] on span "2b" at bounding box center [88, 108] width 66 height 5
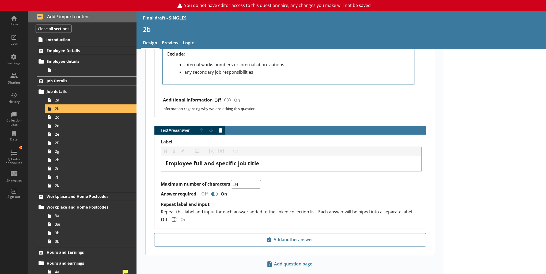
scroll to position [341, 0]
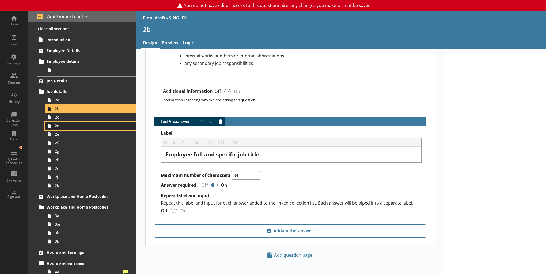
click at [90, 122] on link "2d" at bounding box center [90, 126] width 91 height 9
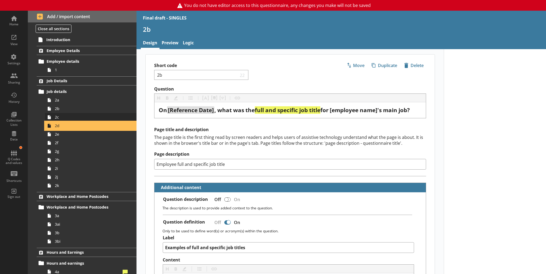
click at [89, 122] on link "2d" at bounding box center [90, 126] width 91 height 9
click at [89, 118] on span "2c" at bounding box center [88, 117] width 66 height 5
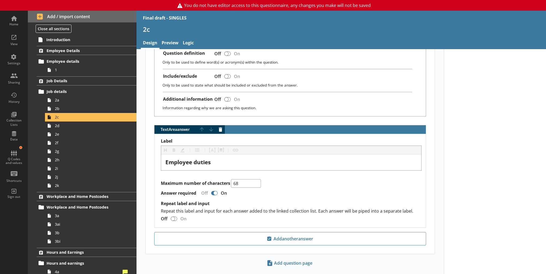
scroll to position [207, 0]
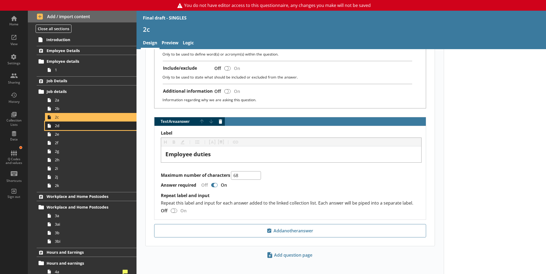
click at [87, 126] on span "2d" at bounding box center [88, 125] width 66 height 5
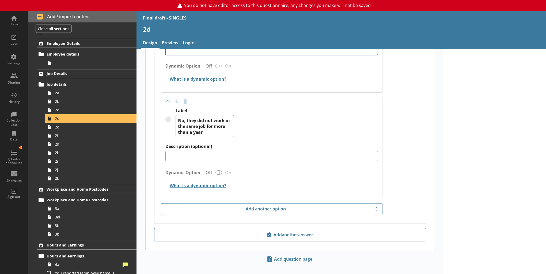
scroll to position [424, 0]
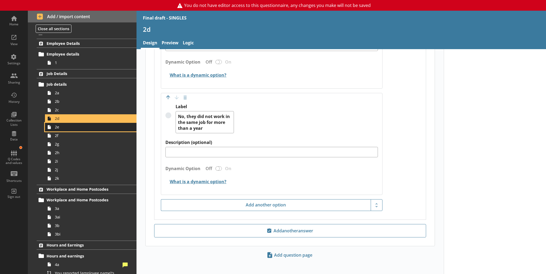
click at [70, 129] on span "2e" at bounding box center [88, 127] width 66 height 5
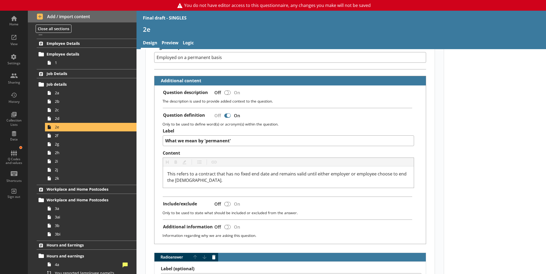
scroll to position [107, 0]
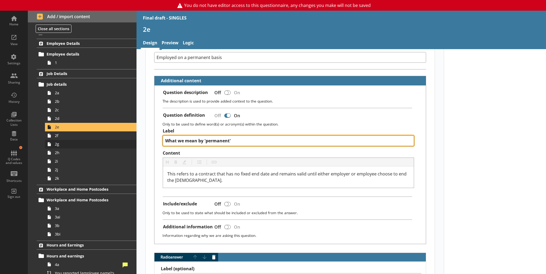
drag, startPoint x: 237, startPoint y: 139, endPoint x: 121, endPoint y: 140, distance: 116.1
click at [121, 140] on div "Home View Settings Sharing History Collection Lists Data Q Codes and values Sho…" at bounding box center [273, 143] width 546 height 264
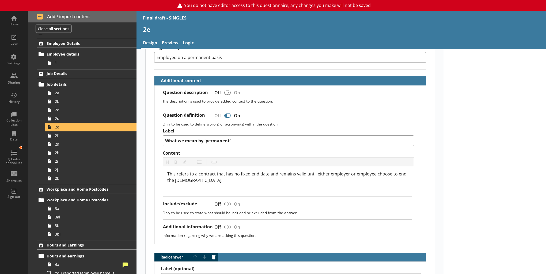
click at [402, 124] on p "Only to be used to define word(s) or acronym(s) within the question." at bounding box center [291, 124] width 259 height 5
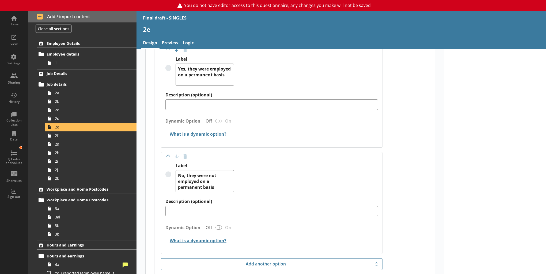
scroll to position [423, 0]
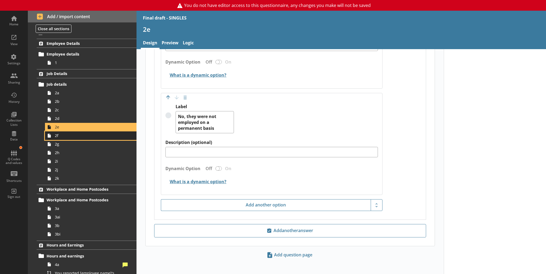
click at [85, 137] on span "2f" at bounding box center [88, 135] width 66 height 5
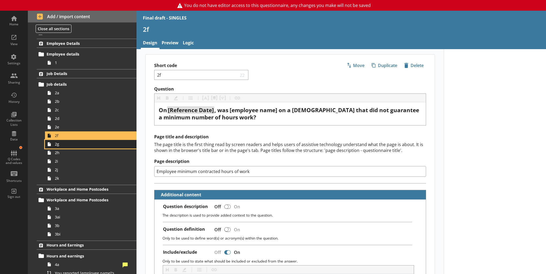
click at [73, 144] on span "2g" at bounding box center [88, 144] width 66 height 5
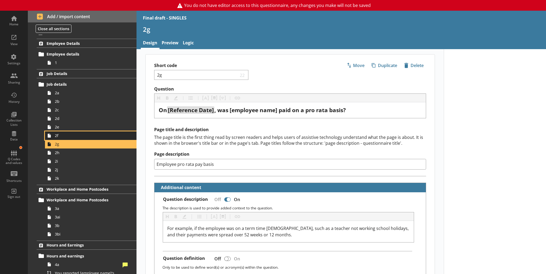
click at [72, 136] on span "2f" at bounding box center [88, 135] width 66 height 5
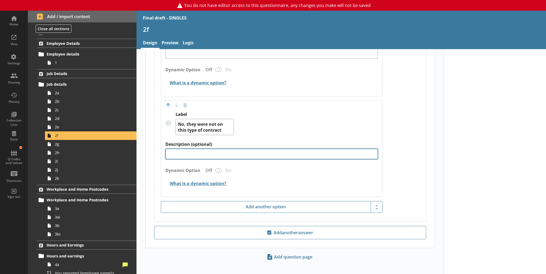
scroll to position [383, 0]
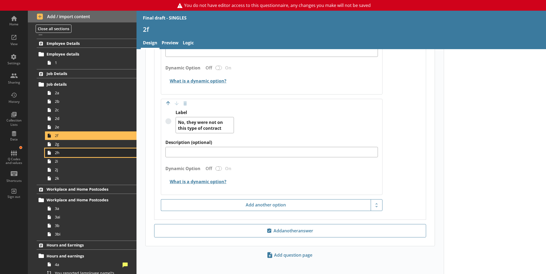
click at [72, 150] on span "2h" at bounding box center [88, 152] width 66 height 5
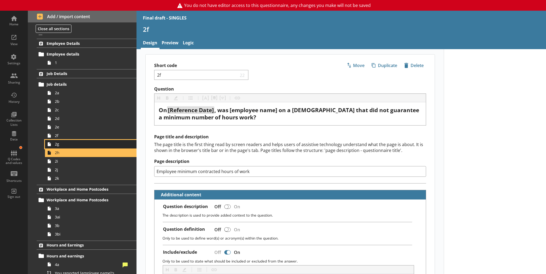
click at [75, 145] on span "2g" at bounding box center [88, 144] width 66 height 5
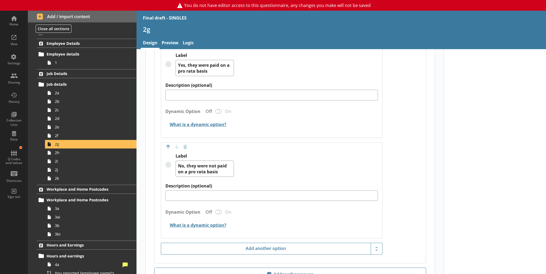
scroll to position [382, 0]
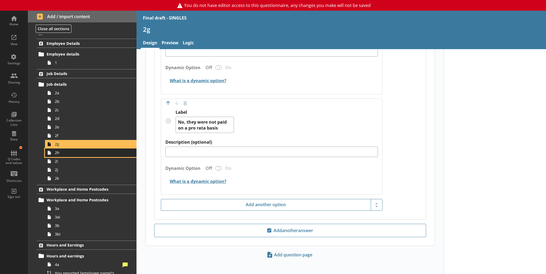
click at [70, 155] on link "2h" at bounding box center [90, 153] width 91 height 9
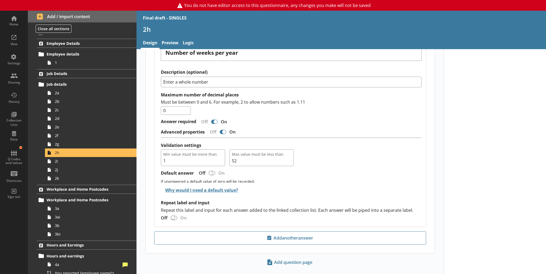
scroll to position [193, 0]
click at [100, 164] on link "2i" at bounding box center [90, 161] width 91 height 9
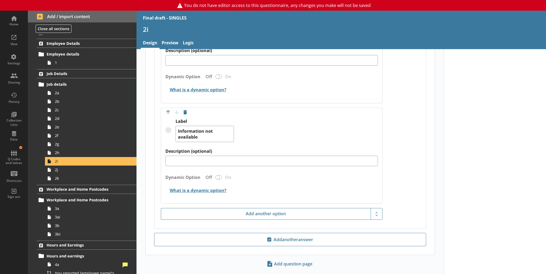
scroll to position [384, 0]
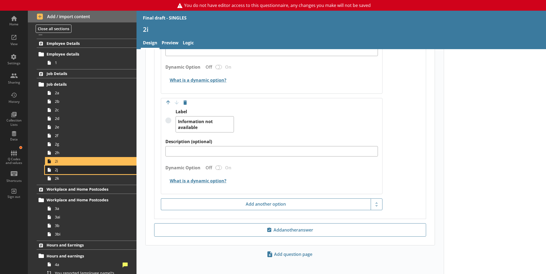
click at [68, 171] on span "2j" at bounding box center [88, 169] width 66 height 5
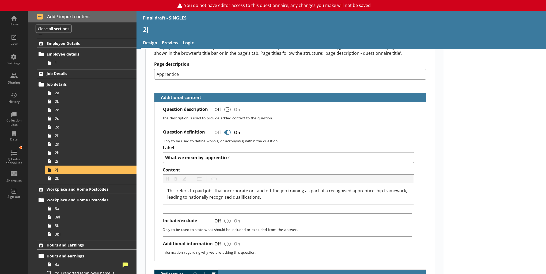
scroll to position [117, 0]
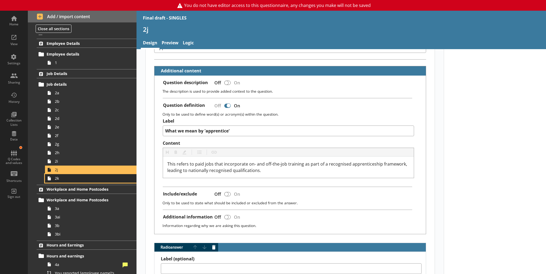
click at [78, 178] on span "2k" at bounding box center [88, 178] width 66 height 5
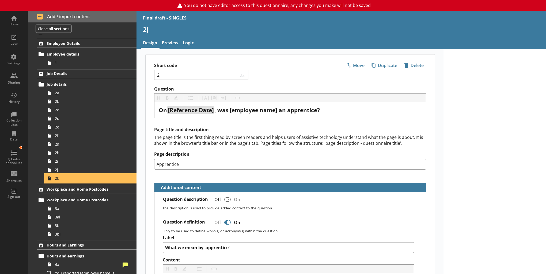
type textarea "x"
select select "mm/yyyy"
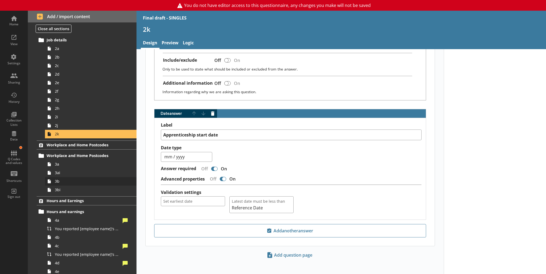
scroll to position [61, 0]
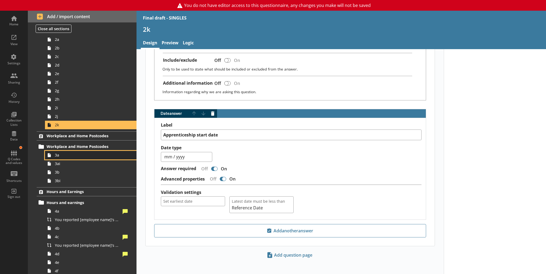
click at [72, 156] on span "3a" at bounding box center [88, 155] width 66 height 5
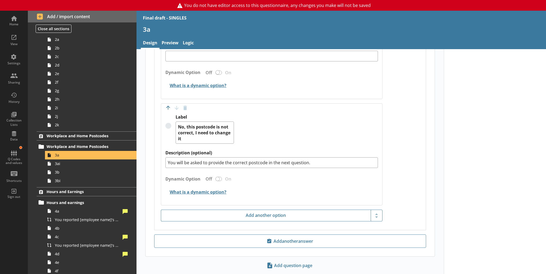
scroll to position [592, 0]
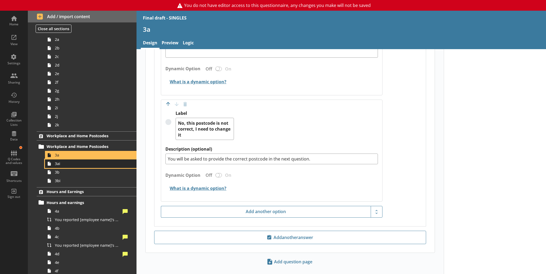
click at [62, 166] on span "3ai" at bounding box center [88, 163] width 66 height 5
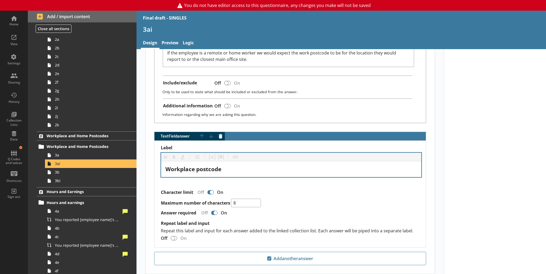
scroll to position [310, 0]
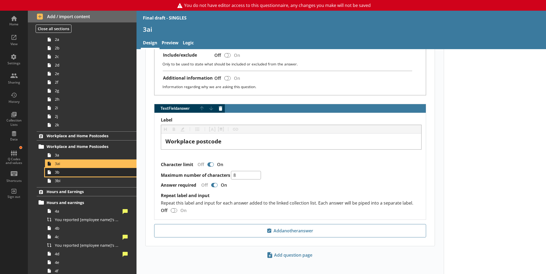
click at [70, 175] on link "3b" at bounding box center [90, 172] width 91 height 9
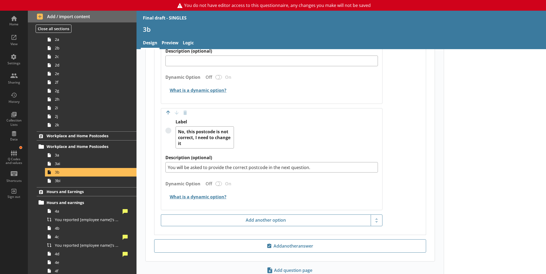
scroll to position [513, 0]
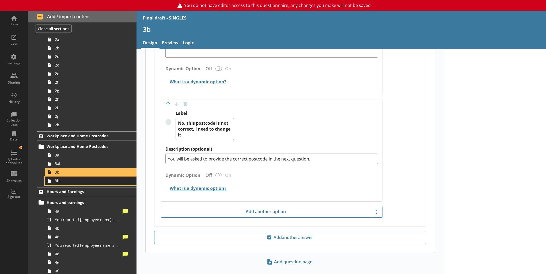
click at [118, 184] on link "3bi" at bounding box center [90, 181] width 91 height 9
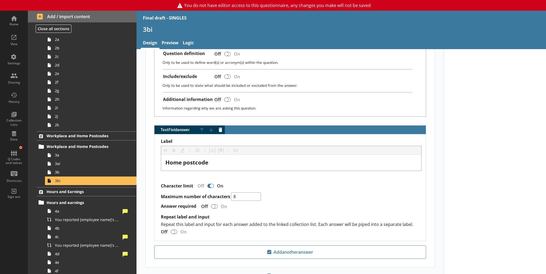
scroll to position [231, 0]
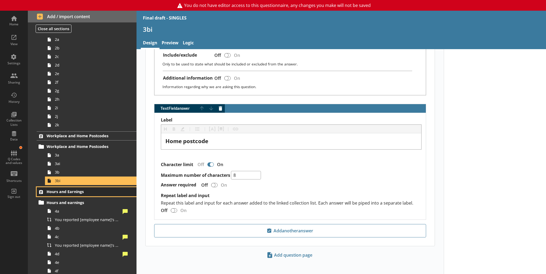
click at [75, 191] on span "Hours and Earnings" at bounding box center [83, 191] width 72 height 5
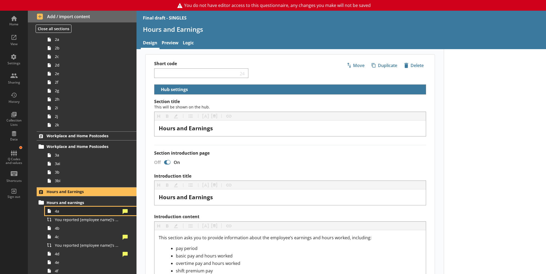
click at [73, 211] on span "4a" at bounding box center [88, 211] width 66 height 5
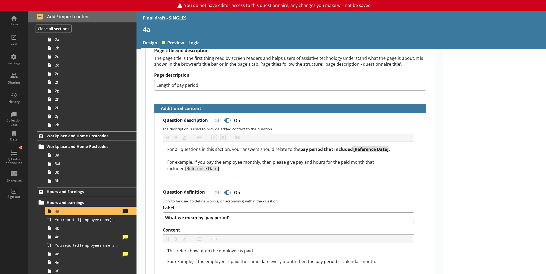
scroll to position [80, 0]
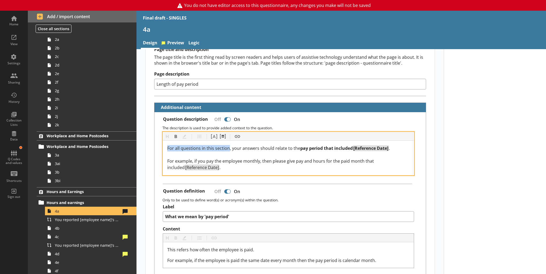
drag, startPoint x: 166, startPoint y: 148, endPoint x: 227, endPoint y: 147, distance: 61.5
click at [227, 147] on span "For all questions in this section, your answers should relate to the" at bounding box center [233, 149] width 133 height 6
copy span "For all questions in this section"
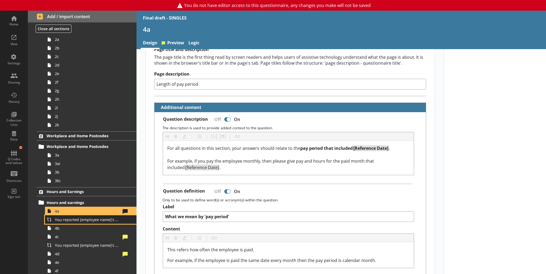
click at [96, 220] on span "You reported [employee name]'s pay period that included [Reference Date] to be …" at bounding box center [88, 219] width 66 height 5
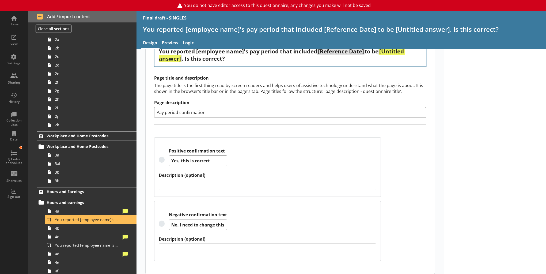
scroll to position [56, 0]
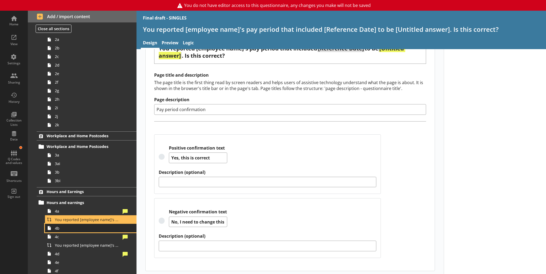
click at [89, 228] on span "4b" at bounding box center [88, 228] width 66 height 5
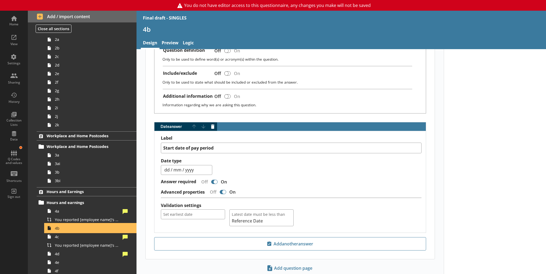
scroll to position [215, 0]
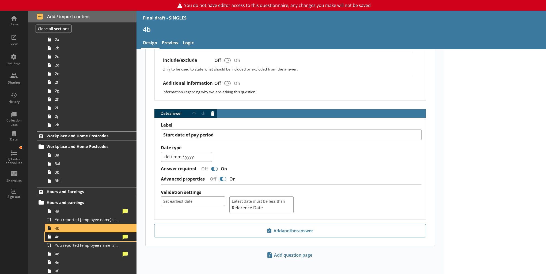
click at [101, 238] on span "4c" at bounding box center [88, 237] width 66 height 5
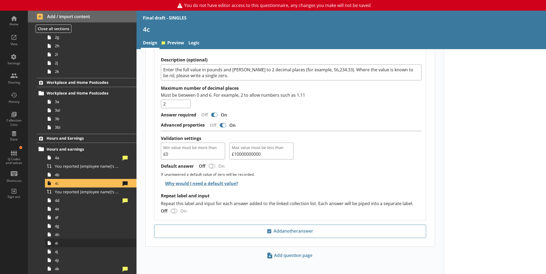
scroll to position [141, 0]
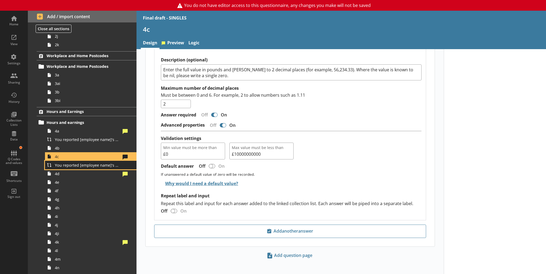
click at [87, 167] on link "You reported [employee name]'s basic pay earned for work carried out in the pay…" at bounding box center [90, 165] width 91 height 9
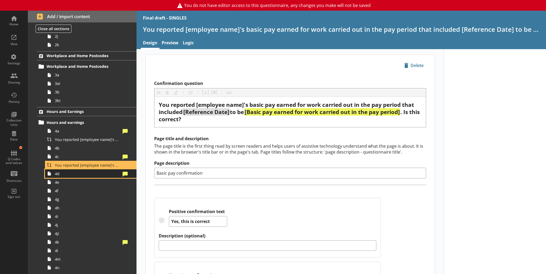
click at [79, 174] on span "4d" at bounding box center [88, 173] width 66 height 5
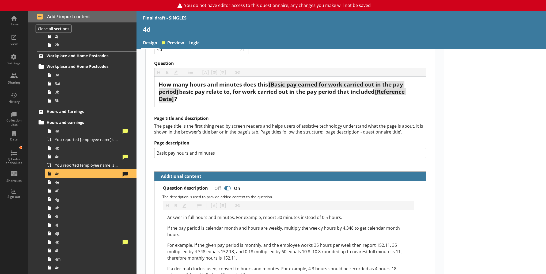
scroll to position [27, 0]
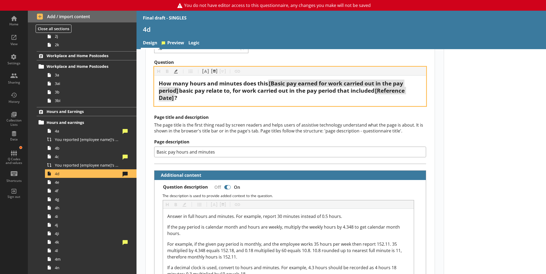
click at [275, 86] on span "[Basic pay earned for work carried out in the pay period]" at bounding box center [282, 87] width 246 height 15
click at [391, 92] on span "[Reference Date]" at bounding box center [282, 94] width 247 height 15
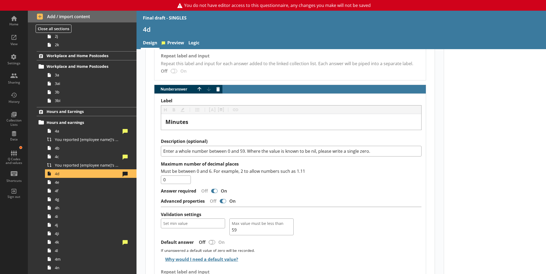
scroll to position [615, 0]
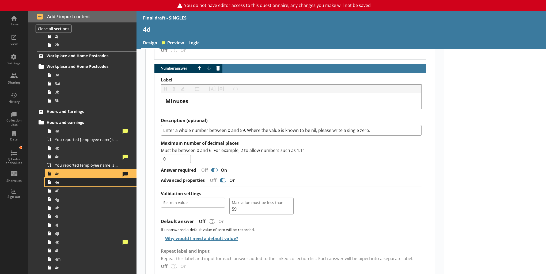
click at [80, 185] on link "4e" at bounding box center [90, 182] width 91 height 9
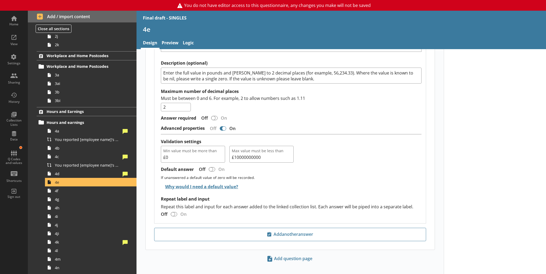
scroll to position [351, 0]
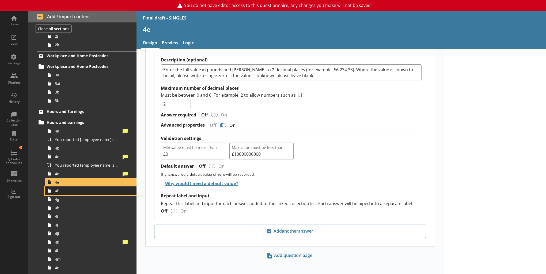
click at [78, 191] on span "4f" at bounding box center [88, 191] width 66 height 5
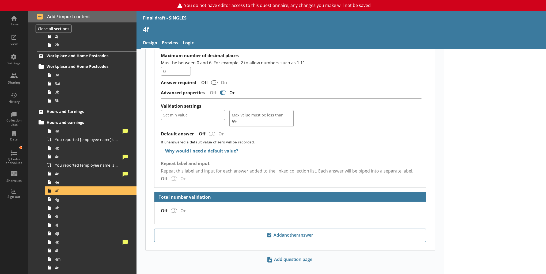
scroll to position [671, 0]
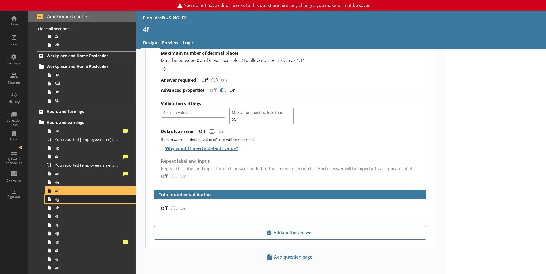
click at [76, 200] on span "4g" at bounding box center [88, 199] width 66 height 5
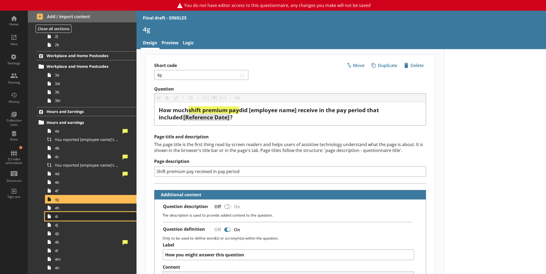
click at [84, 212] on link "4i" at bounding box center [90, 216] width 91 height 9
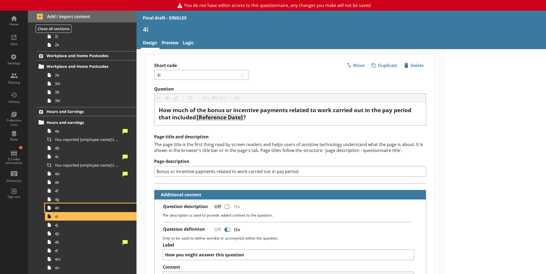
click at [79, 208] on span "4h" at bounding box center [88, 208] width 66 height 5
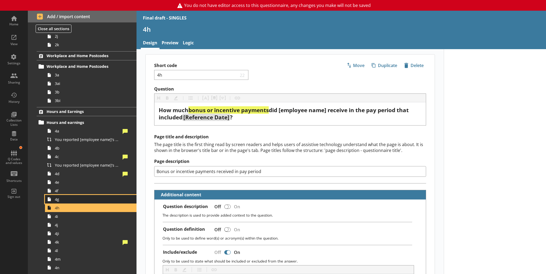
click at [58, 200] on span "4g" at bounding box center [88, 199] width 66 height 5
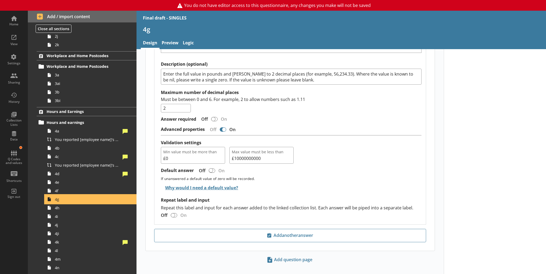
scroll to position [437, 0]
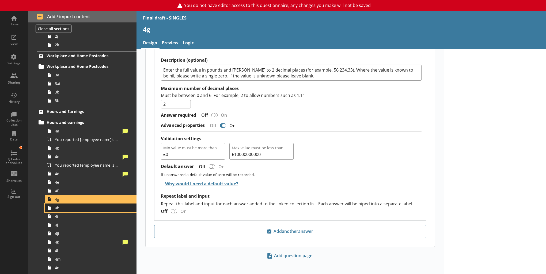
click at [105, 211] on link "4h" at bounding box center [90, 208] width 91 height 9
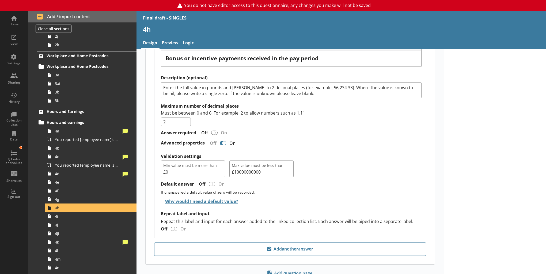
scroll to position [319, 0]
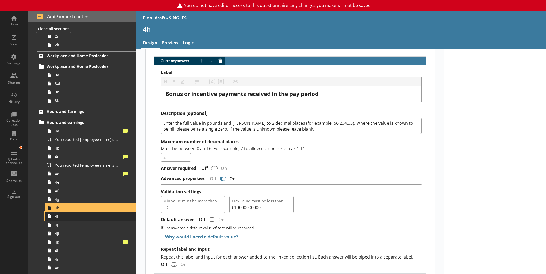
click at [96, 219] on link "4i" at bounding box center [90, 216] width 91 height 9
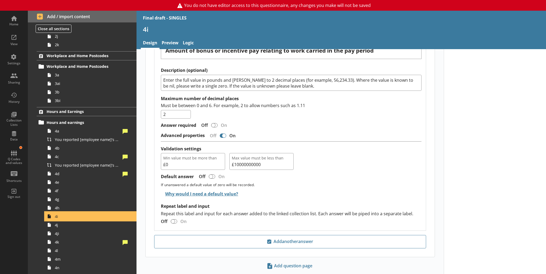
scroll to position [364, 0]
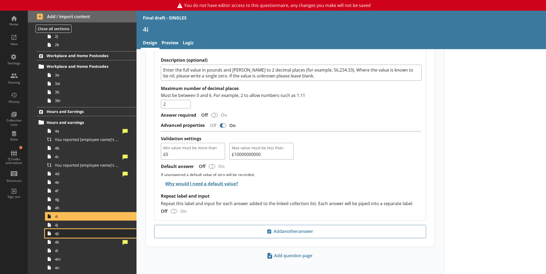
click at [90, 230] on link "4ji" at bounding box center [90, 234] width 91 height 9
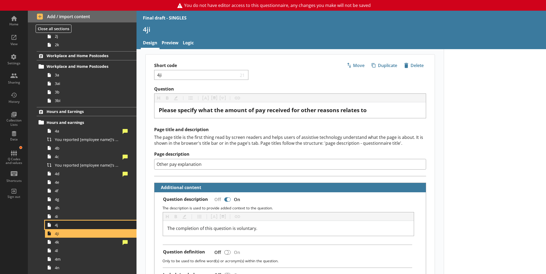
click at [90, 226] on span "4j" at bounding box center [88, 225] width 66 height 5
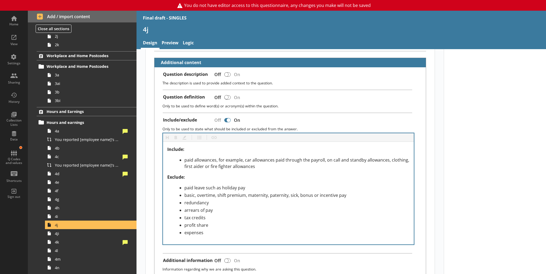
scroll to position [134, 0]
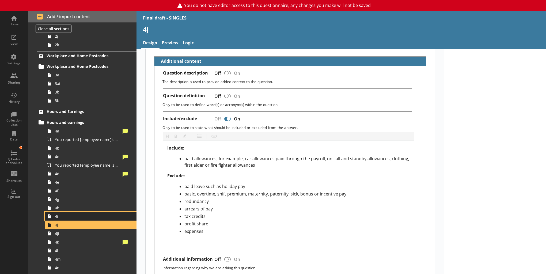
click at [91, 219] on span "4i" at bounding box center [88, 216] width 66 height 5
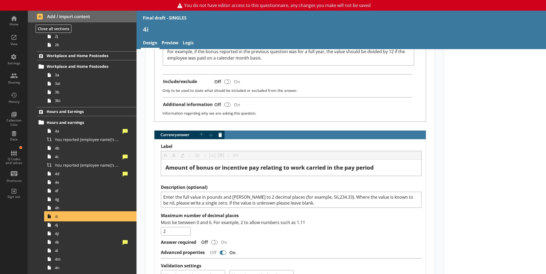
scroll to position [230, 0]
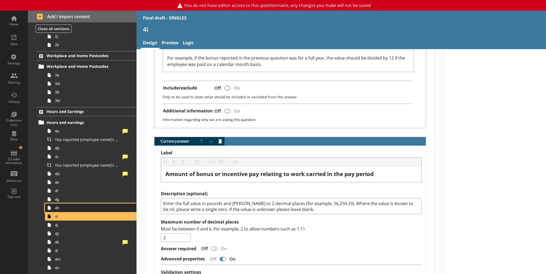
click at [87, 211] on link "4h" at bounding box center [90, 208] width 91 height 9
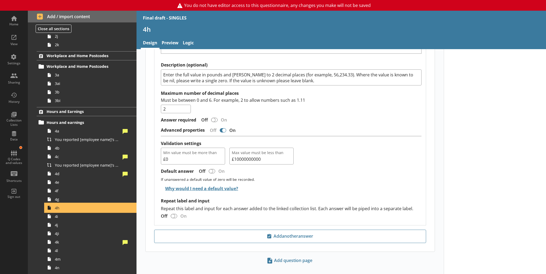
scroll to position [372, 0]
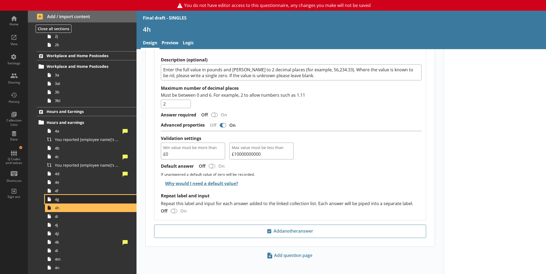
click at [86, 197] on span "4g" at bounding box center [88, 199] width 66 height 5
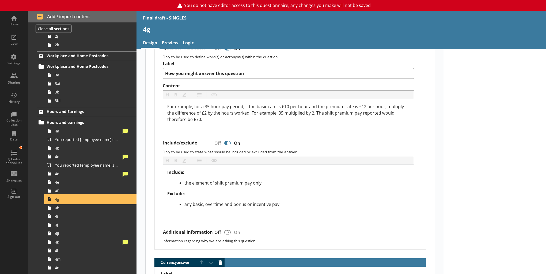
scroll to position [214, 0]
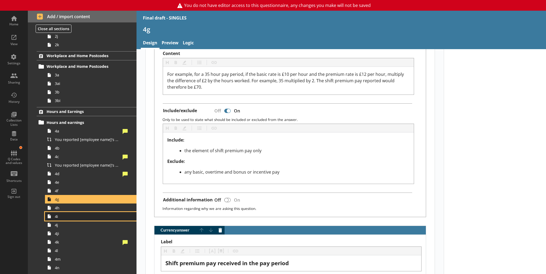
click at [78, 219] on span "4i" at bounding box center [88, 216] width 66 height 5
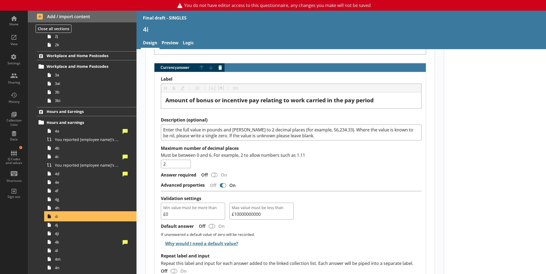
scroll to position [321, 0]
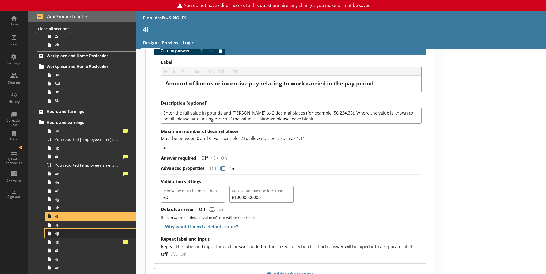
click at [88, 230] on link "4ji" at bounding box center [90, 234] width 91 height 9
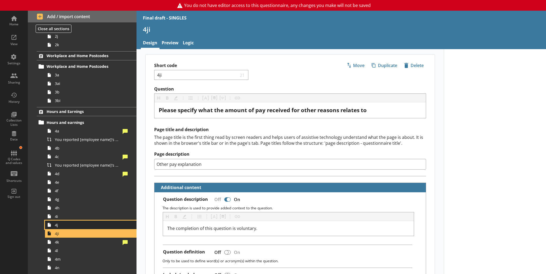
click at [89, 226] on span "4j" at bounding box center [88, 225] width 66 height 5
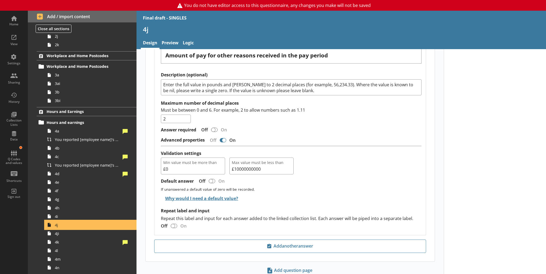
scroll to position [416, 0]
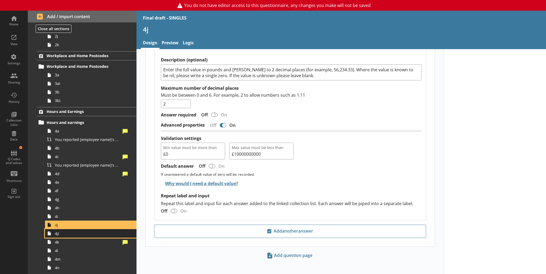
click at [75, 237] on link "4ji" at bounding box center [90, 234] width 91 height 9
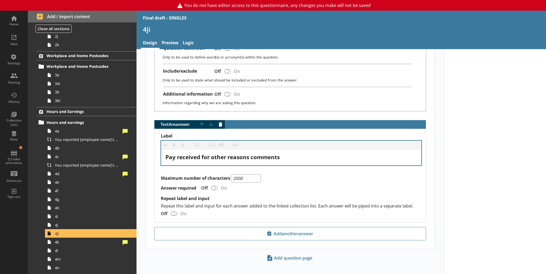
scroll to position [207, 0]
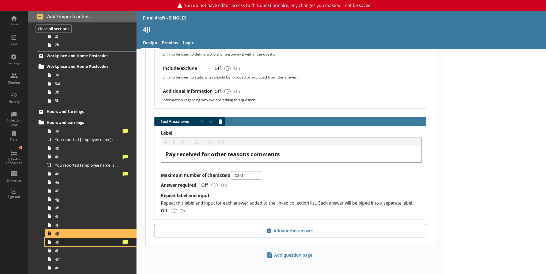
click at [90, 243] on span "4k" at bounding box center [88, 242] width 66 height 5
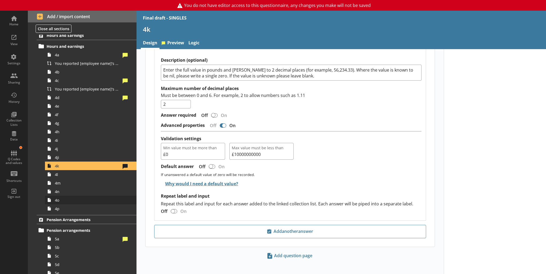
scroll to position [221, 0]
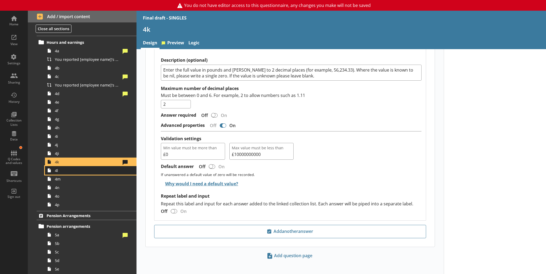
click at [77, 168] on span "4l" at bounding box center [88, 170] width 66 height 5
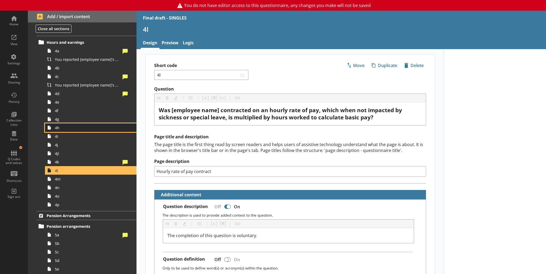
click at [71, 131] on link "4h" at bounding box center [90, 128] width 91 height 9
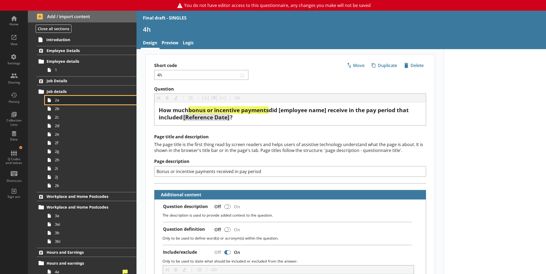
click at [66, 103] on link "2a" at bounding box center [90, 100] width 91 height 9
type textarea "x"
select select "mm/yyyy"
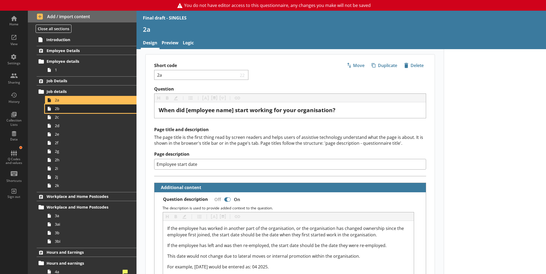
click at [64, 112] on link "2b" at bounding box center [90, 109] width 91 height 9
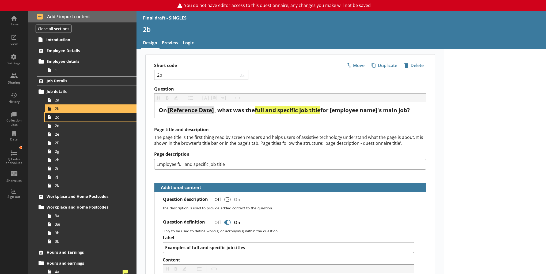
click at [63, 118] on span "2c" at bounding box center [88, 117] width 66 height 5
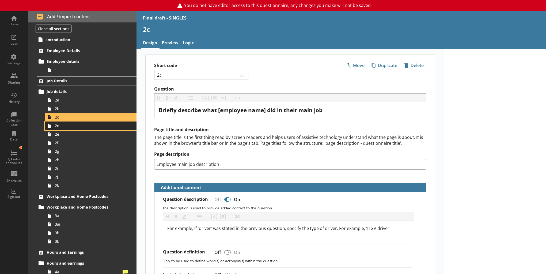
click at [65, 127] on span "2d" at bounding box center [88, 125] width 66 height 5
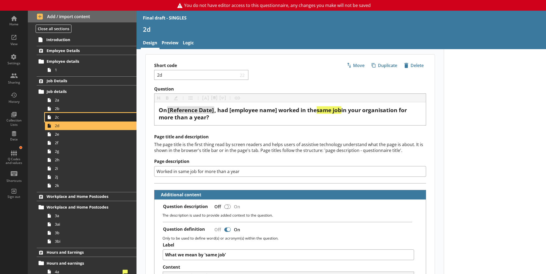
click at [62, 117] on span "2c" at bounding box center [88, 117] width 66 height 5
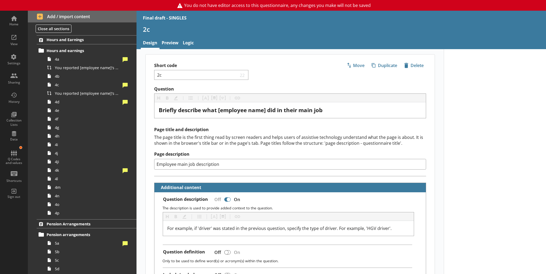
scroll to position [214, 0]
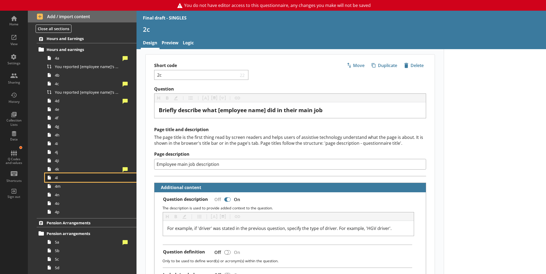
click at [70, 180] on link "4l" at bounding box center [90, 178] width 91 height 9
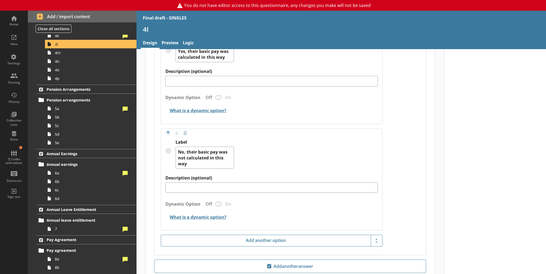
scroll to position [388, 0]
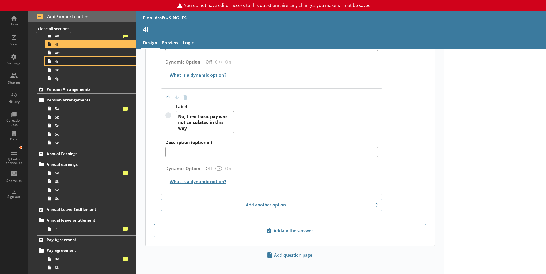
click at [67, 57] on link "4n" at bounding box center [90, 61] width 91 height 9
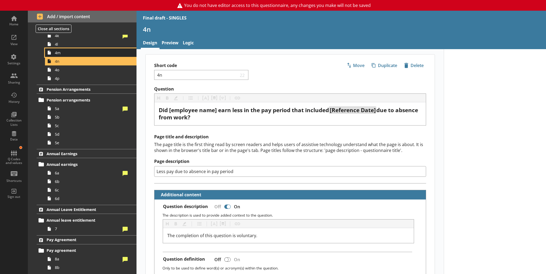
click at [67, 54] on span "4m" at bounding box center [88, 52] width 66 height 5
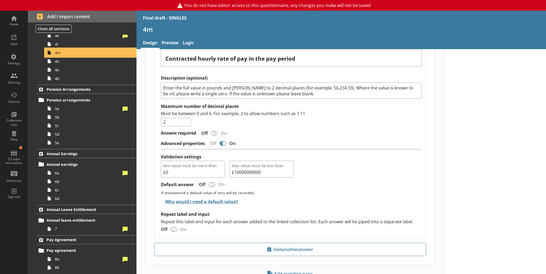
scroll to position [206, 0]
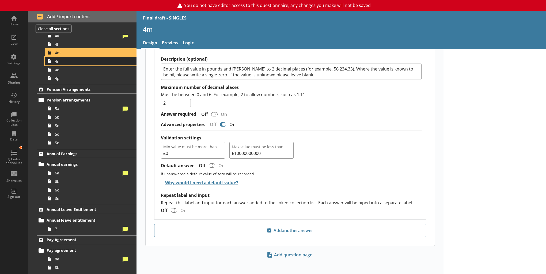
click at [72, 63] on span "4n" at bounding box center [88, 61] width 66 height 5
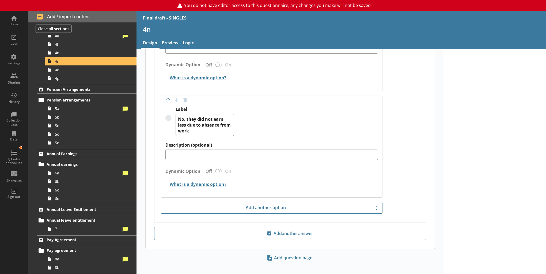
scroll to position [461, 0]
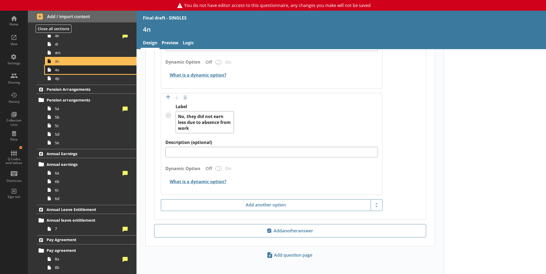
click at [77, 71] on span "4o" at bounding box center [88, 69] width 66 height 5
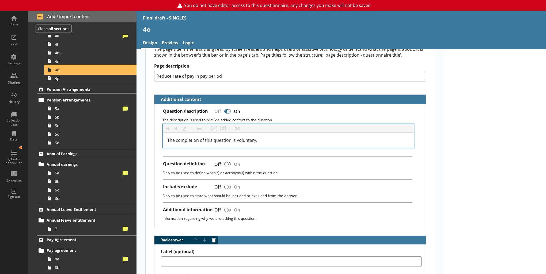
scroll to position [107, 0]
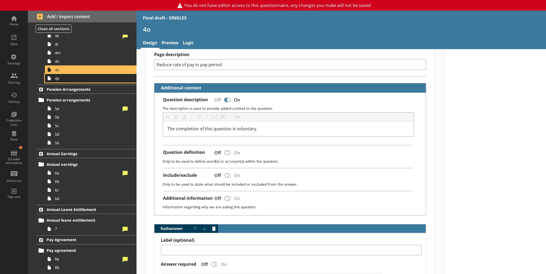
click at [88, 81] on link "4p" at bounding box center [90, 78] width 91 height 9
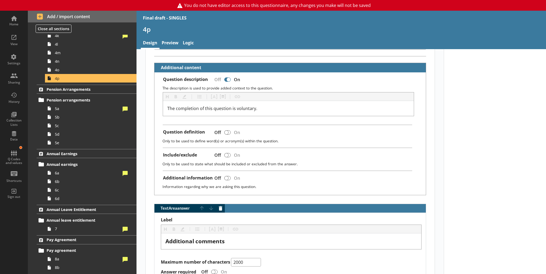
scroll to position [214, 0]
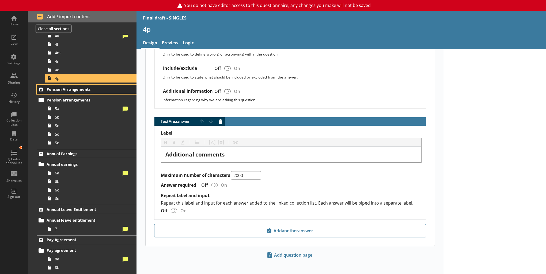
click at [81, 90] on span "Pension Arrangements" at bounding box center [83, 89] width 72 height 5
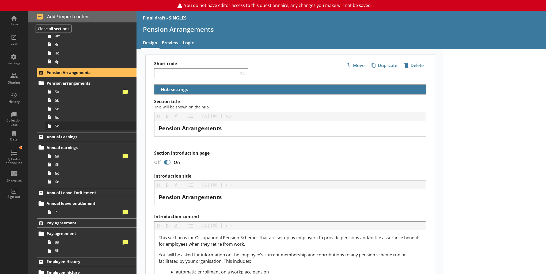
scroll to position [401, 0]
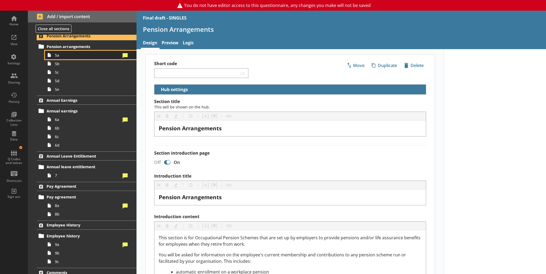
click at [71, 56] on span "5a" at bounding box center [88, 55] width 66 height 5
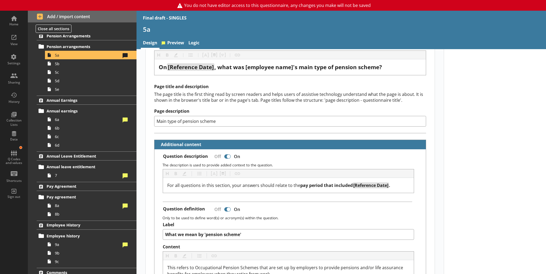
scroll to position [27, 0]
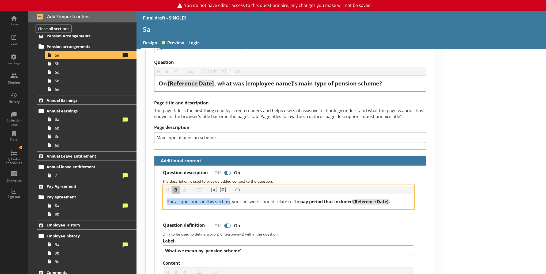
drag, startPoint x: 167, startPoint y: 201, endPoint x: 227, endPoint y: 201, distance: 60.2
click at [227, 201] on span "For all questions in this section, your answers should relate to the" at bounding box center [233, 202] width 133 height 6
copy span "For all questions in this section"
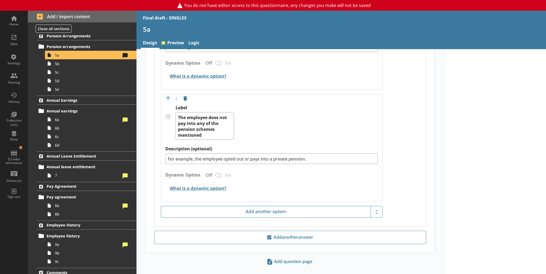
scroll to position [1056, 0]
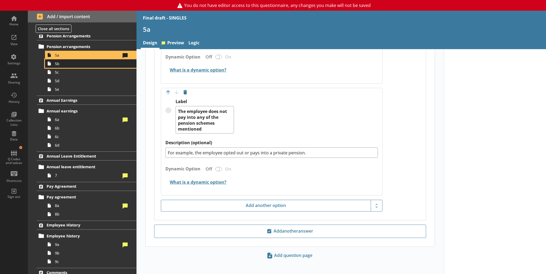
click at [81, 67] on link "5b" at bounding box center [90, 63] width 91 height 9
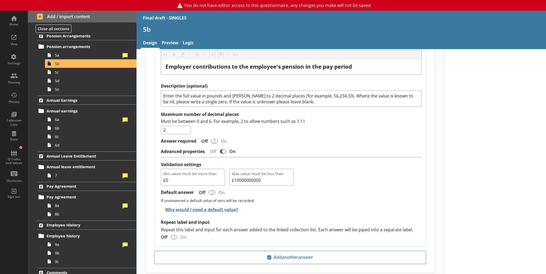
scroll to position [480, 0]
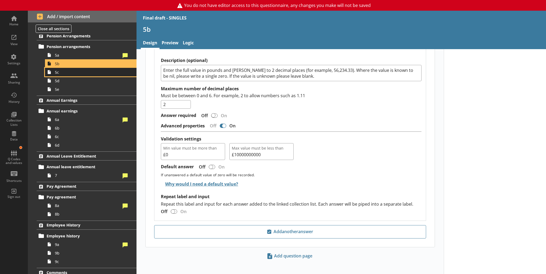
click at [72, 72] on span "5c" at bounding box center [88, 72] width 66 height 5
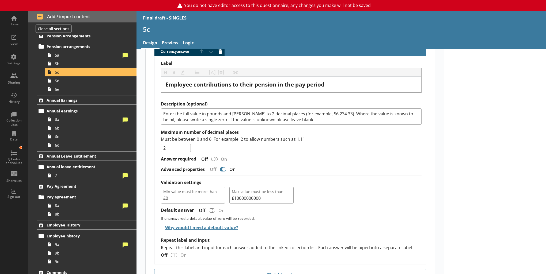
scroll to position [494, 0]
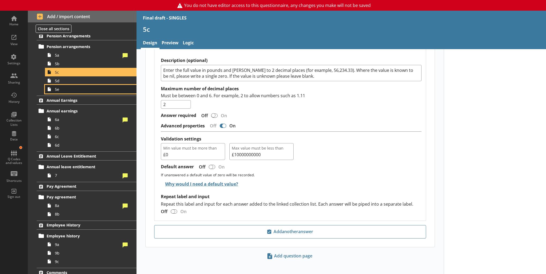
click at [67, 85] on link "5e" at bounding box center [90, 89] width 91 height 9
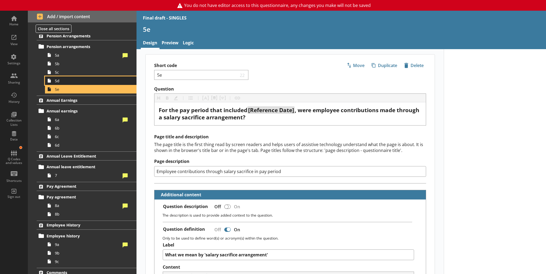
click at [66, 82] on span "5d" at bounding box center [88, 80] width 66 height 5
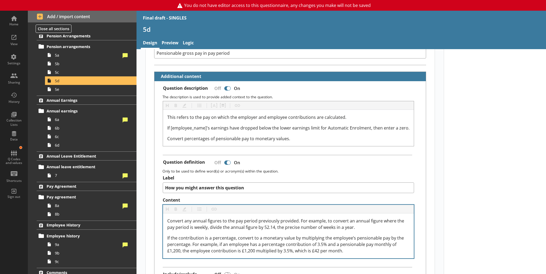
scroll to position [107, 0]
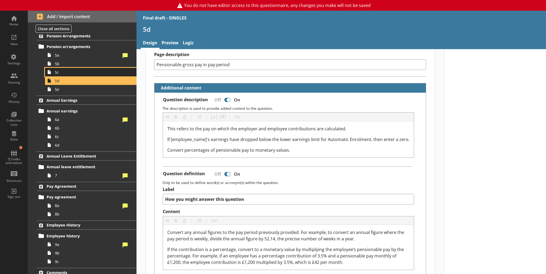
click at [67, 68] on link "5c" at bounding box center [90, 72] width 91 height 9
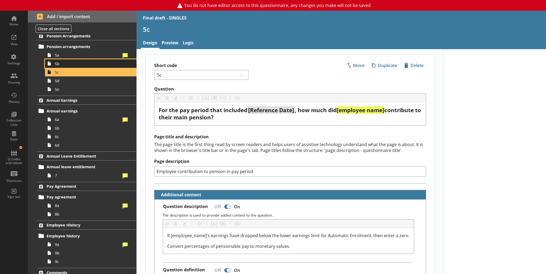
click at [68, 62] on span "5b" at bounding box center [88, 63] width 66 height 5
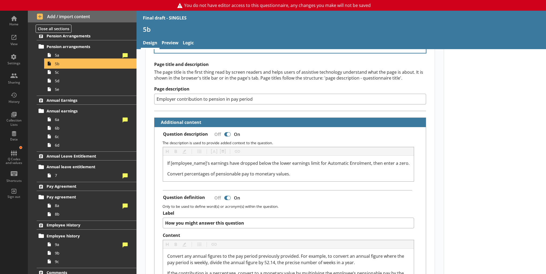
scroll to position [27, 0]
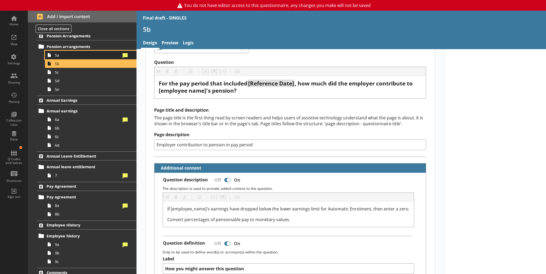
click at [87, 55] on span "5a" at bounding box center [88, 55] width 66 height 5
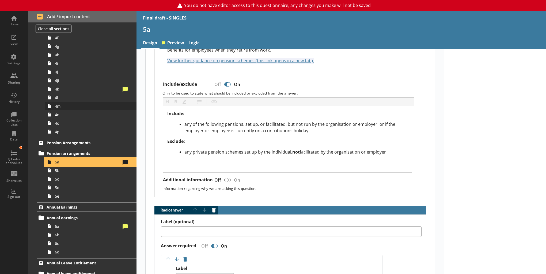
scroll to position [294, 0]
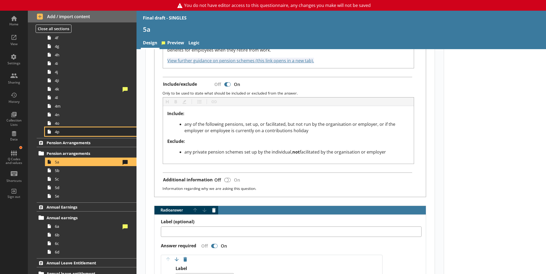
click at [76, 130] on span "4p" at bounding box center [88, 131] width 66 height 5
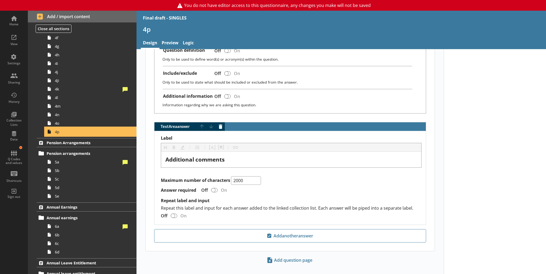
scroll to position [214, 0]
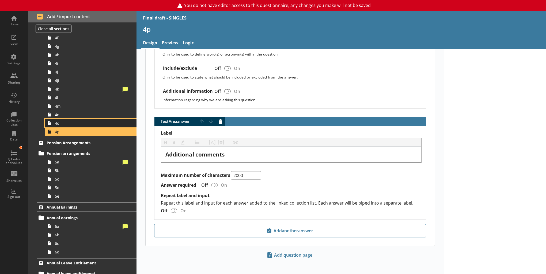
click at [71, 126] on link "4o" at bounding box center [90, 123] width 91 height 9
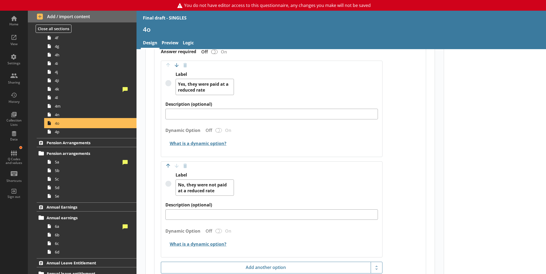
scroll to position [375, 0]
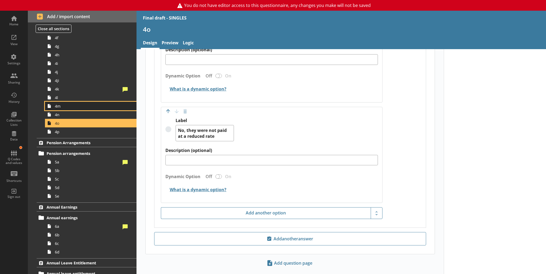
click at [63, 104] on span "4m" at bounding box center [88, 106] width 66 height 5
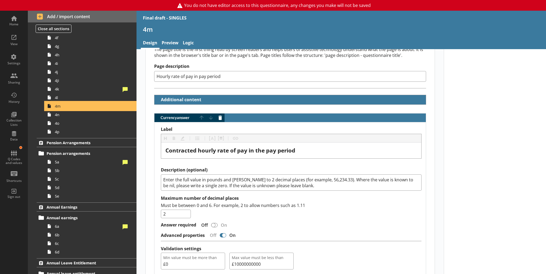
scroll to position [161, 0]
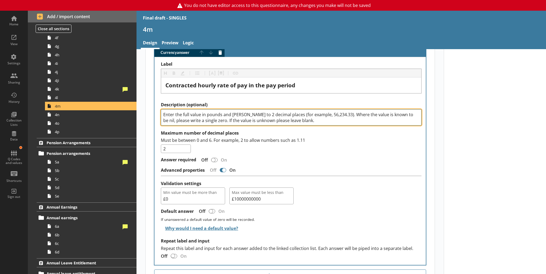
drag, startPoint x: 403, startPoint y: 114, endPoint x: 197, endPoint y: 123, distance: 206.2
click at [197, 123] on textarea "Enter the full value in pounds and [PERSON_NAME] to 2 decimal places (for examp…" at bounding box center [291, 117] width 261 height 16
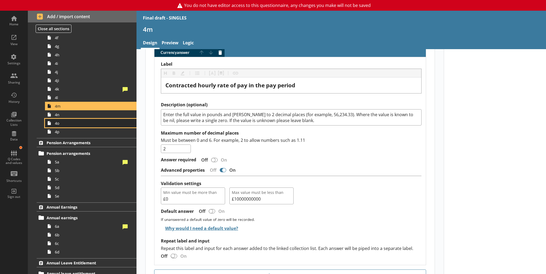
click at [71, 123] on span "4o" at bounding box center [88, 123] width 66 height 5
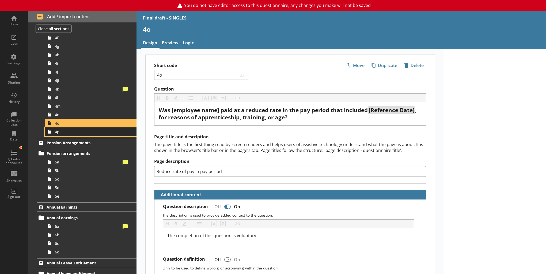
click at [76, 131] on span "4p" at bounding box center [88, 131] width 66 height 5
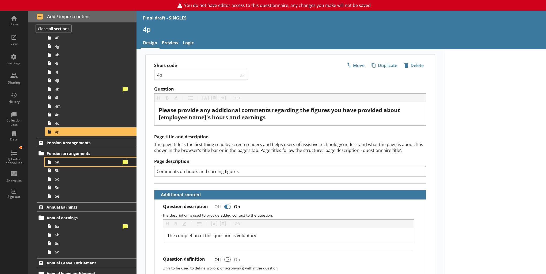
click at [82, 163] on span "5a" at bounding box center [88, 162] width 66 height 5
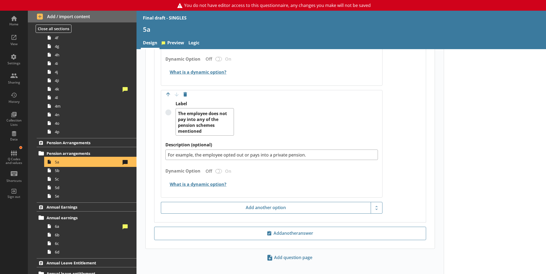
scroll to position [1056, 0]
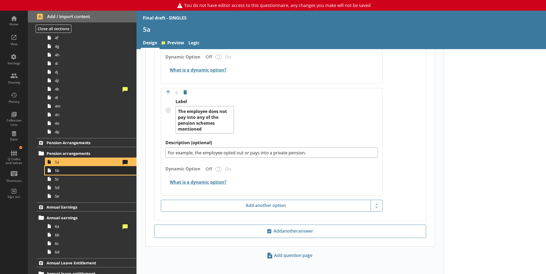
click at [93, 169] on span "5b" at bounding box center [88, 170] width 66 height 5
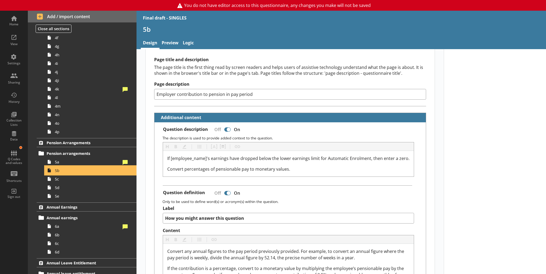
scroll to position [80, 0]
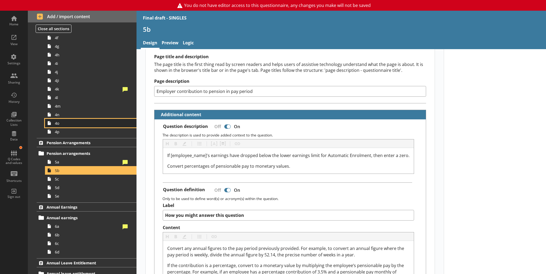
click at [67, 126] on link "4o" at bounding box center [90, 123] width 91 height 9
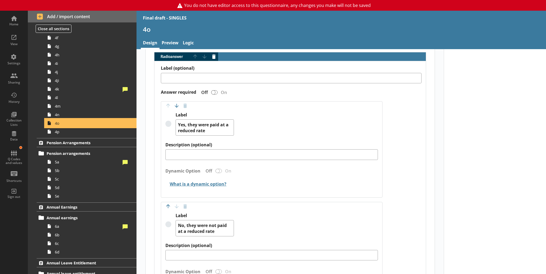
scroll to position [383, 0]
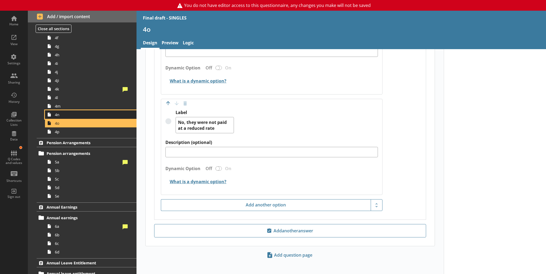
click at [63, 114] on span "4n" at bounding box center [88, 114] width 66 height 5
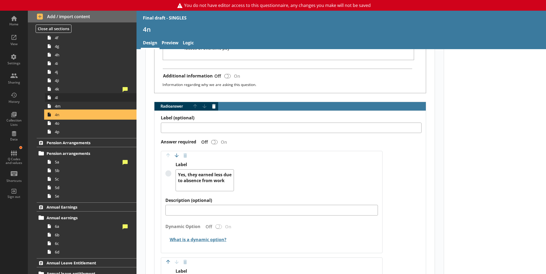
scroll to position [401, 0]
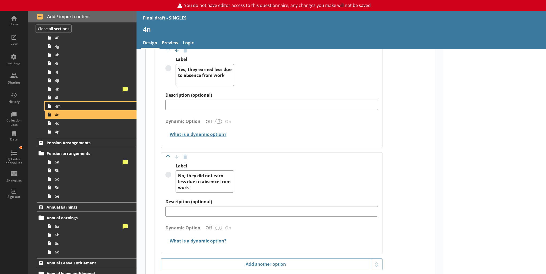
click at [72, 109] on link "4m" at bounding box center [90, 106] width 91 height 9
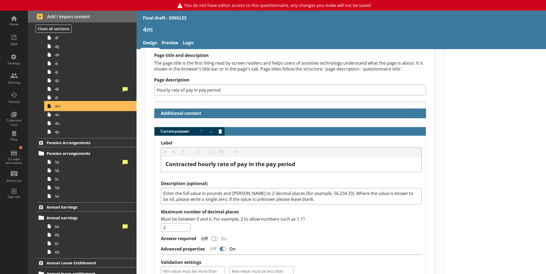
scroll to position [80, 0]
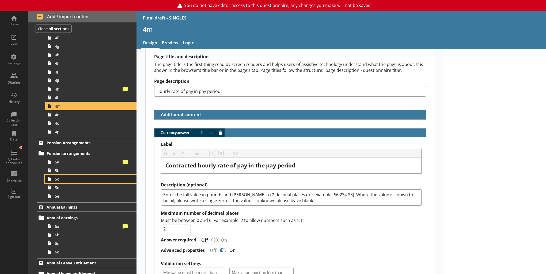
click at [74, 178] on span "5c" at bounding box center [88, 179] width 66 height 5
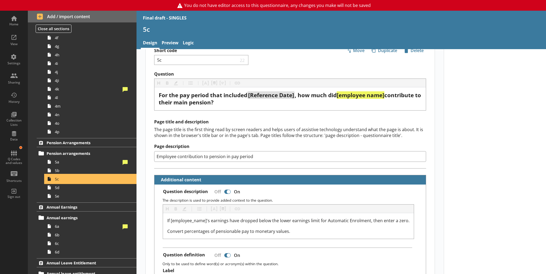
scroll to position [27, 0]
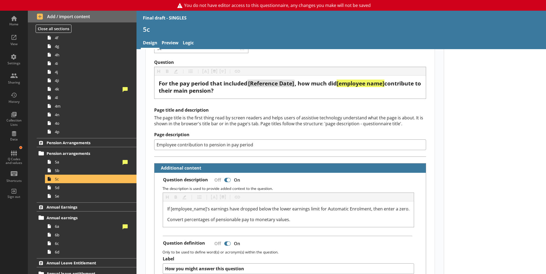
click at [284, 122] on div "The page title is the first thing read by screen readers and helps users of ass…" at bounding box center [290, 121] width 272 height 12
click at [82, 189] on span "5d" at bounding box center [88, 187] width 66 height 5
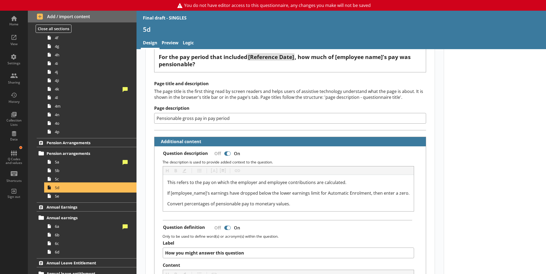
scroll to position [54, 0]
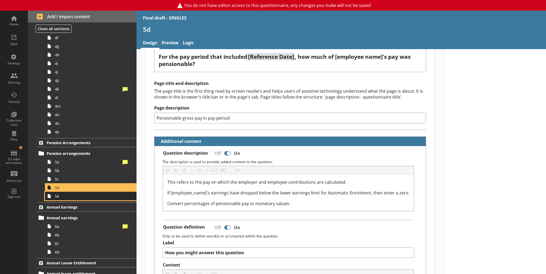
click at [90, 195] on span "5e" at bounding box center [88, 196] width 66 height 5
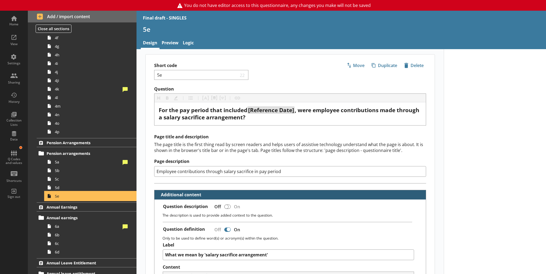
scroll to position [27, 0]
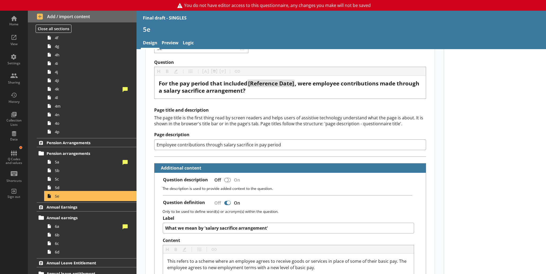
click at [88, 193] on link "5e" at bounding box center [90, 196] width 91 height 9
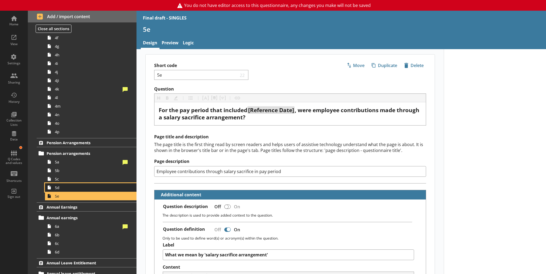
click at [87, 188] on span "5d" at bounding box center [88, 187] width 66 height 5
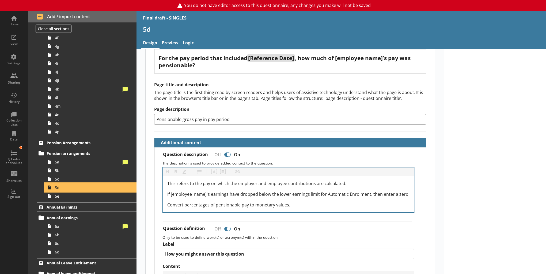
scroll to position [54, 0]
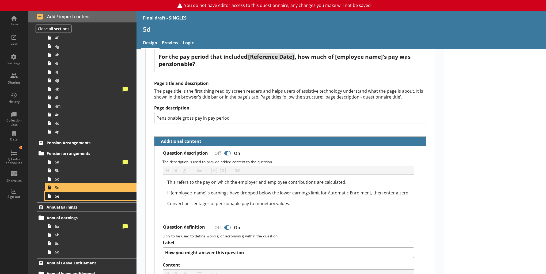
click at [84, 198] on span "5e" at bounding box center [88, 196] width 66 height 5
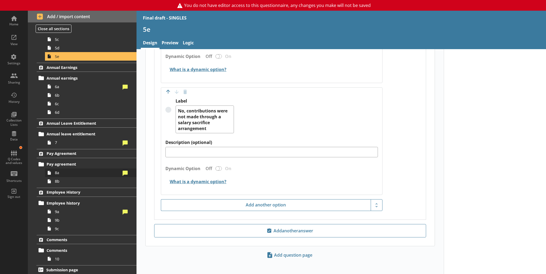
scroll to position [435, 0]
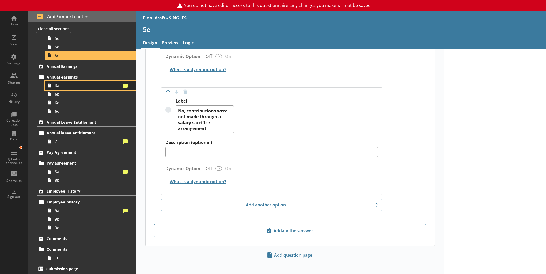
click at [77, 86] on span "6a" at bounding box center [88, 85] width 66 height 5
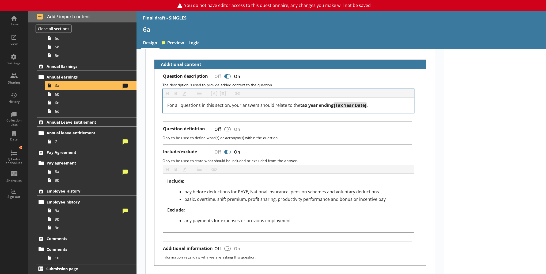
scroll to position [134, 0]
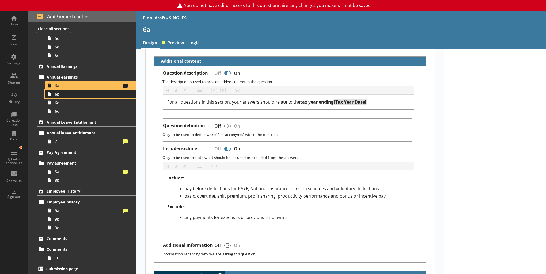
click at [68, 96] on span "6b" at bounding box center [88, 94] width 66 height 5
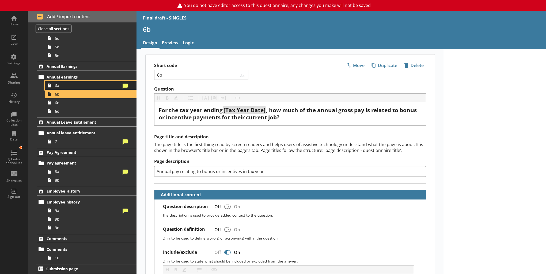
click at [66, 87] on span "6a" at bounding box center [88, 85] width 66 height 5
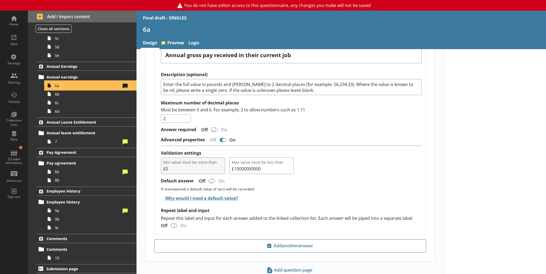
scroll to position [402, 0]
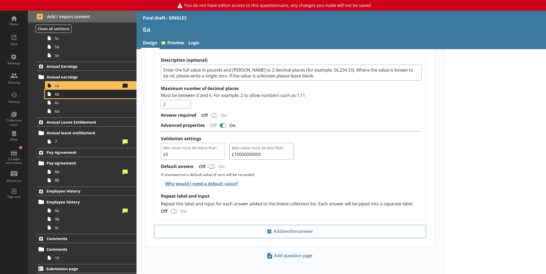
click at [61, 95] on span "6b" at bounding box center [88, 94] width 66 height 5
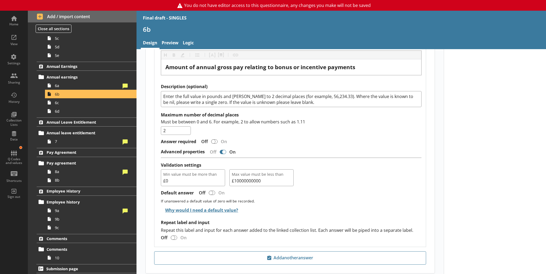
scroll to position [372, 0]
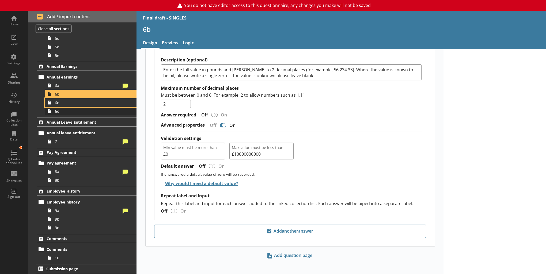
click at [61, 106] on link "6c" at bounding box center [90, 102] width 91 height 9
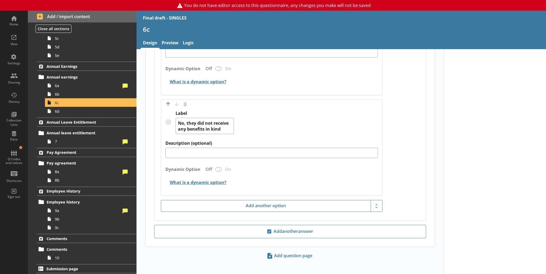
scroll to position [436, 0]
click at [88, 112] on span "6d" at bounding box center [88, 111] width 66 height 5
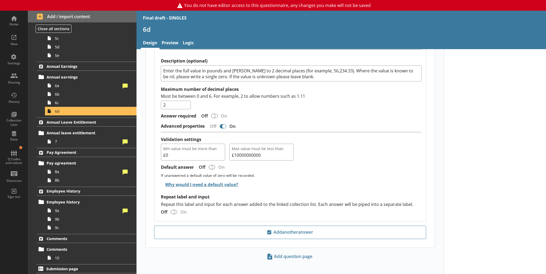
scroll to position [321, 0]
click at [67, 140] on span "7" at bounding box center [88, 141] width 66 height 5
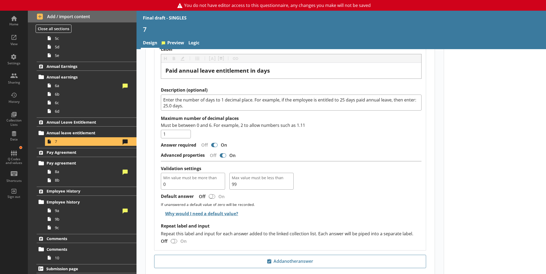
scroll to position [348, 0]
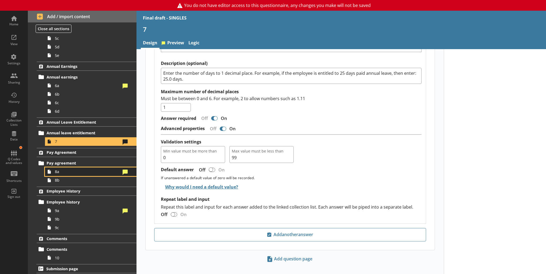
click at [92, 170] on span "8a" at bounding box center [88, 171] width 66 height 5
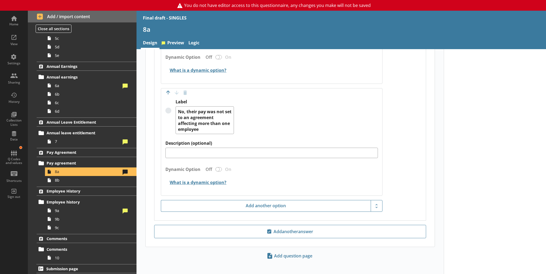
scroll to position [406, 0]
click at [72, 181] on span "8b" at bounding box center [88, 180] width 66 height 5
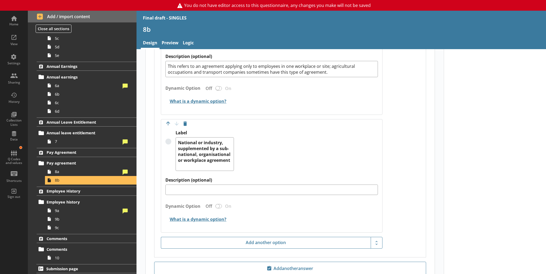
scroll to position [589, 0]
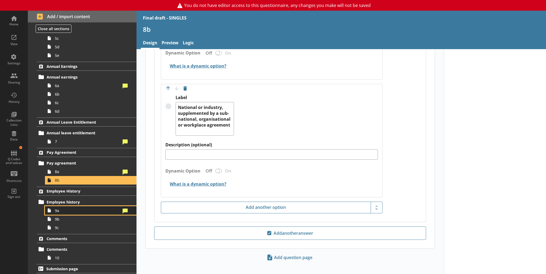
click at [68, 207] on link "9a" at bounding box center [90, 211] width 91 height 9
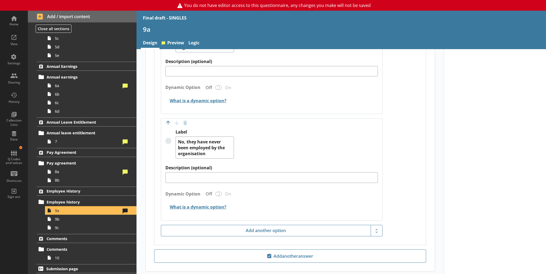
scroll to position [241, 0]
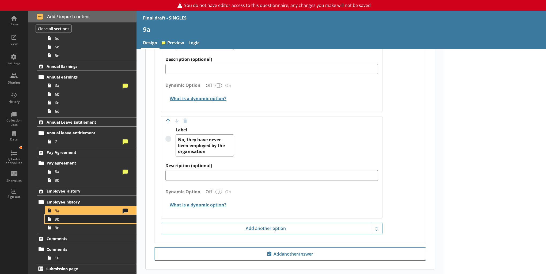
click at [76, 218] on span "9b" at bounding box center [88, 219] width 66 height 5
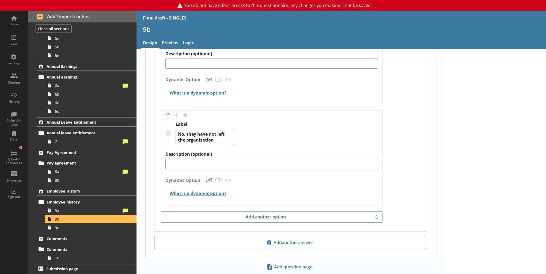
scroll to position [241, 0]
click at [77, 227] on span "9c" at bounding box center [88, 228] width 66 height 5
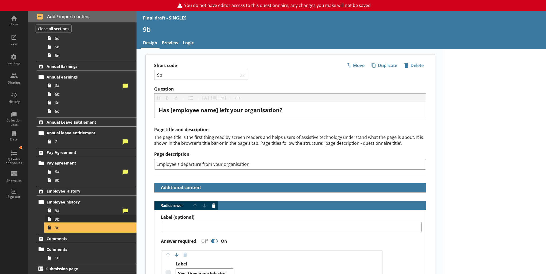
type textarea "x"
select select "mm/yyyy"
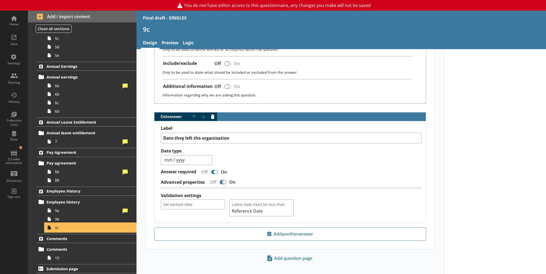
scroll to position [215, 0]
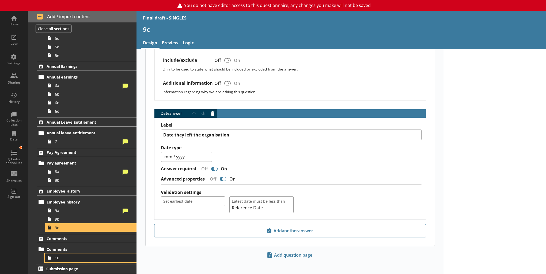
click at [85, 257] on span "10" at bounding box center [88, 258] width 66 height 5
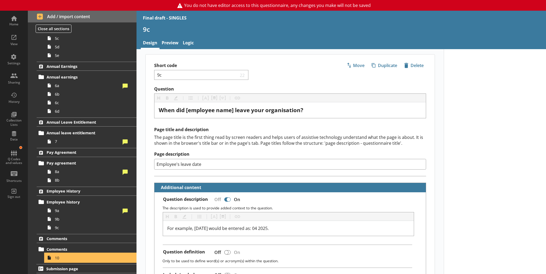
type textarea "x"
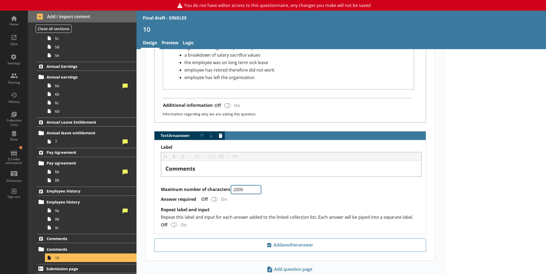
scroll to position [296, 0]
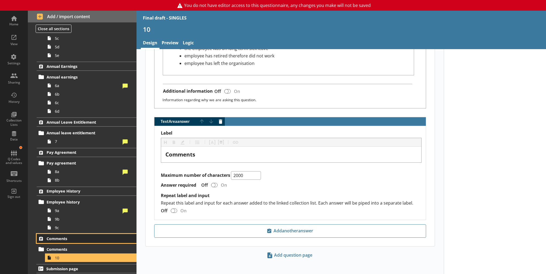
click at [69, 237] on span "Comments" at bounding box center [83, 238] width 72 height 5
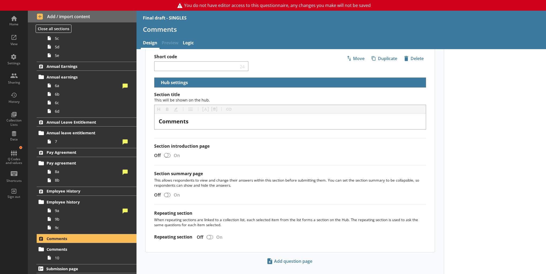
scroll to position [14, 0]
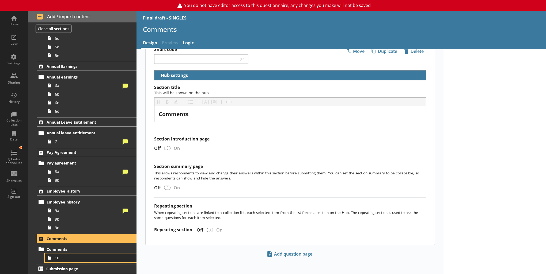
click at [82, 256] on span "10" at bounding box center [88, 258] width 66 height 5
